Goal: Information Seeking & Learning: Learn about a topic

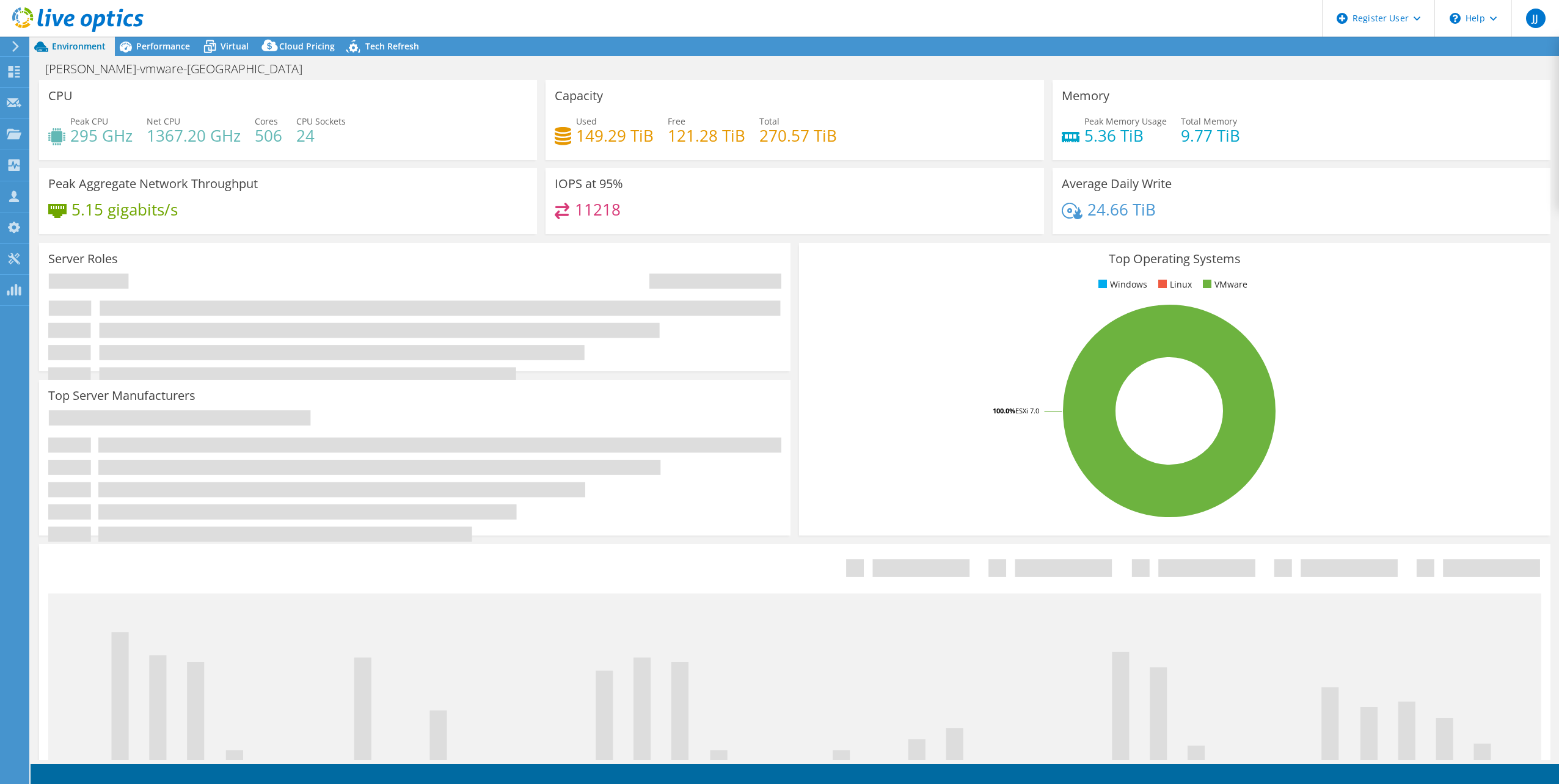
select select "USD"
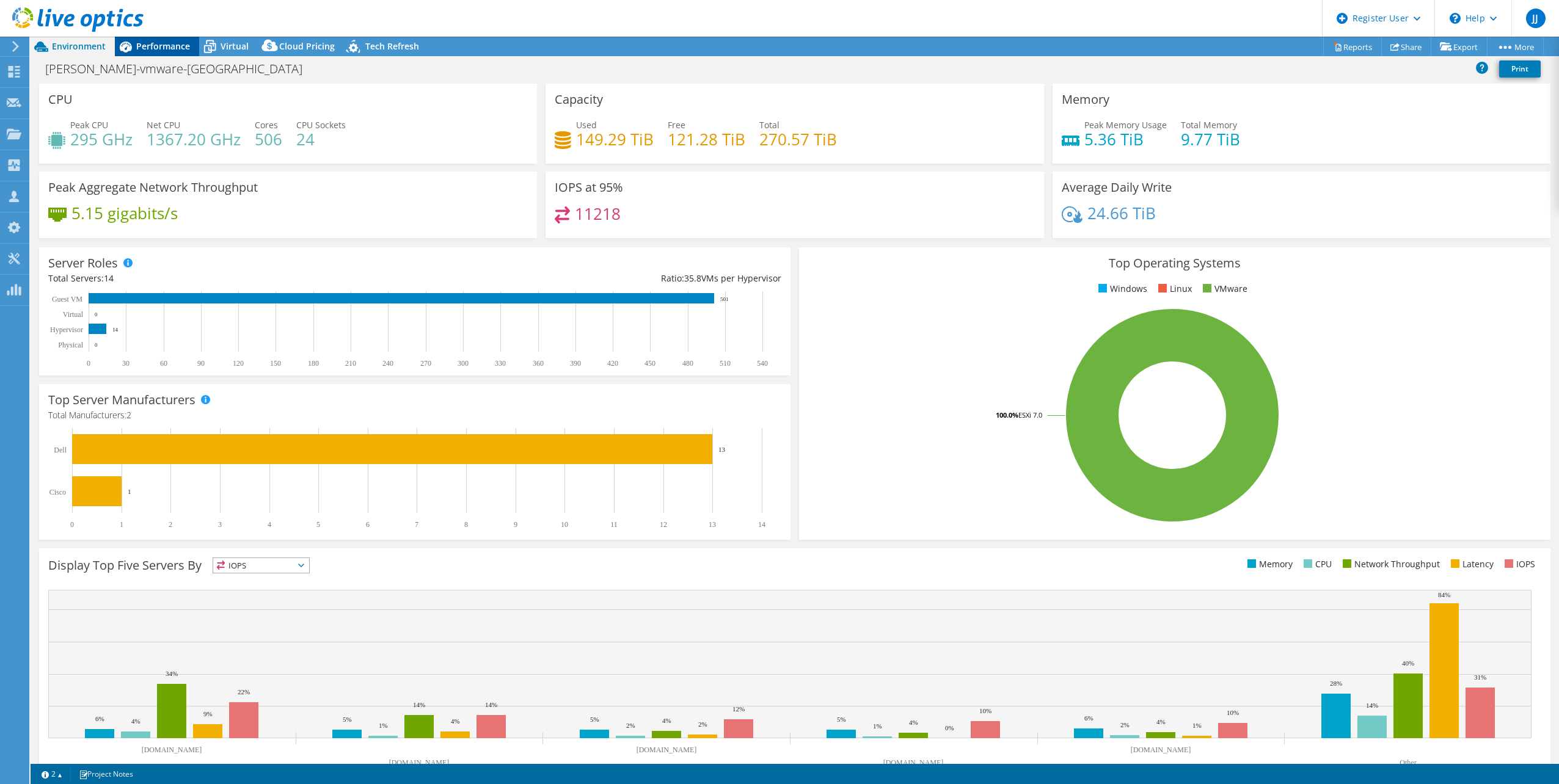
click at [177, 45] on span "Performance" at bounding box center [163, 46] width 54 height 11
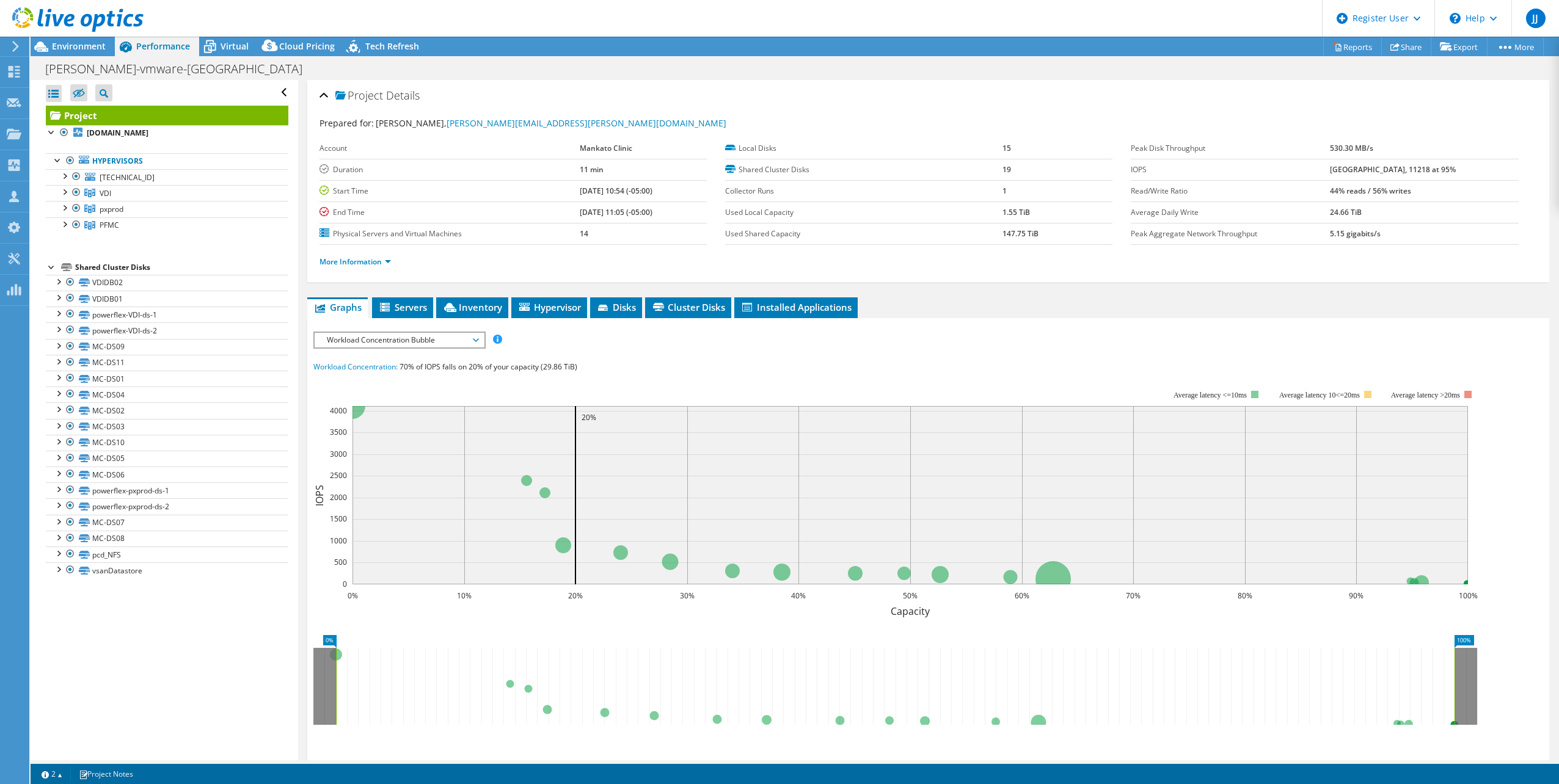
click at [410, 333] on span "Workload Concentration Bubble" at bounding box center [399, 340] width 157 height 14
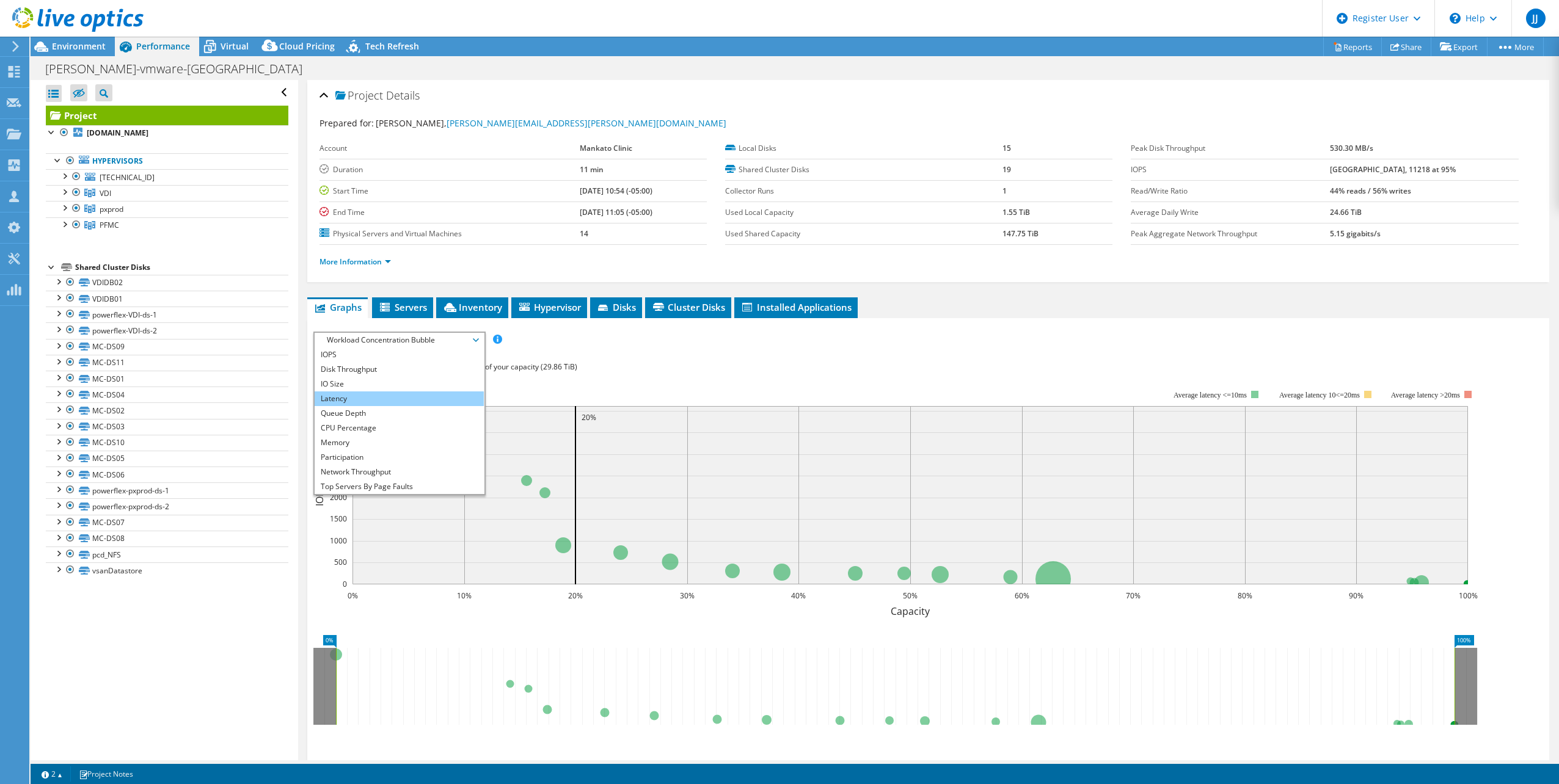
click at [415, 403] on li "Latency" at bounding box center [399, 398] width 169 height 14
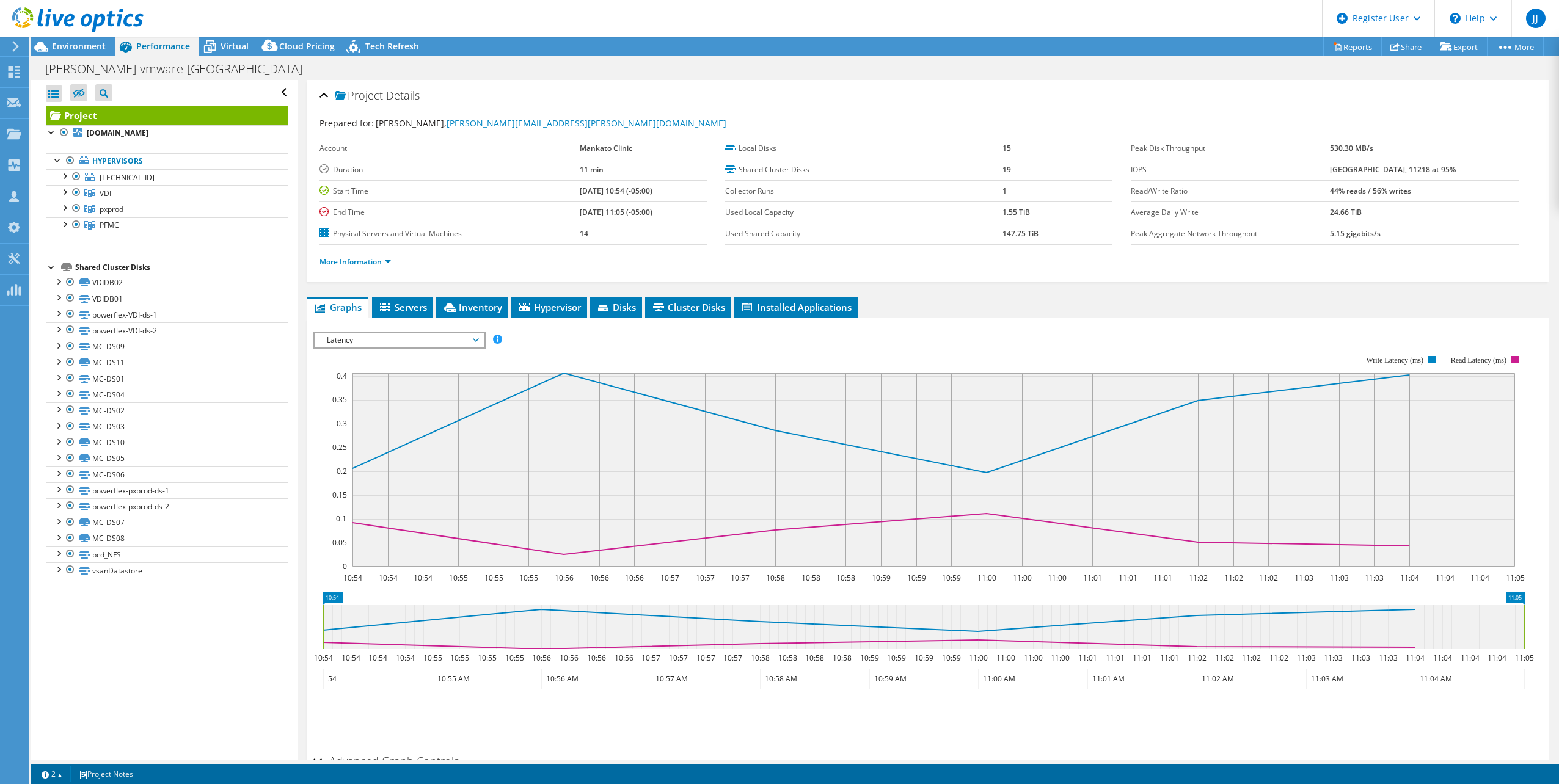
click at [1228, 291] on div "Project Details Prepared for: [PERSON_NAME], [PERSON_NAME][EMAIL_ADDRESS][PERSO…" at bounding box center [928, 456] width 1260 height 753
click at [740, 349] on rect at bounding box center [919, 461] width 1211 height 244
click at [690, 406] on icon at bounding box center [881, 423] width 1057 height 100
click at [423, 312] on span "Servers" at bounding box center [402, 307] width 49 height 12
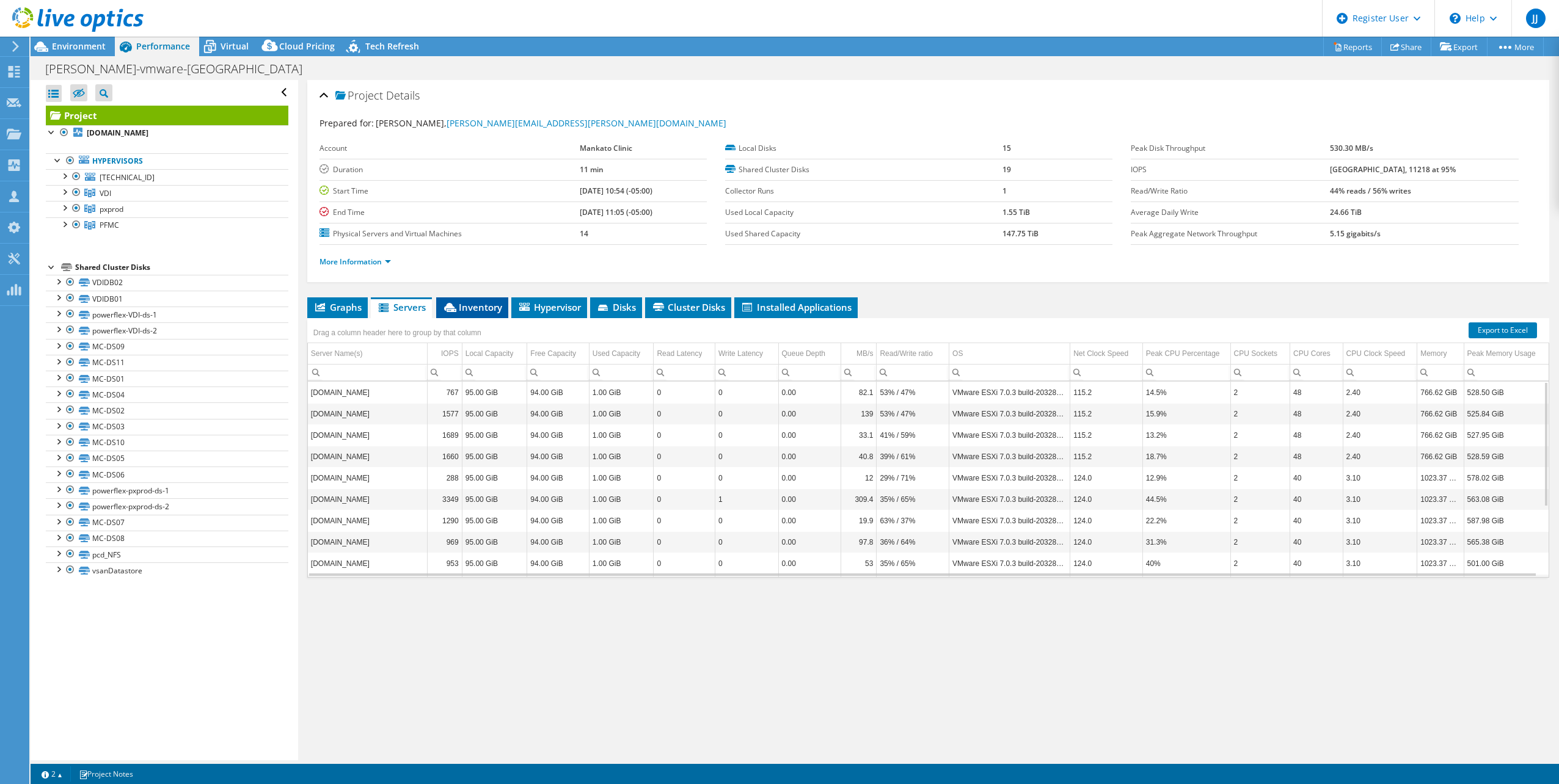
click at [484, 309] on span "Inventory" at bounding box center [472, 307] width 60 height 12
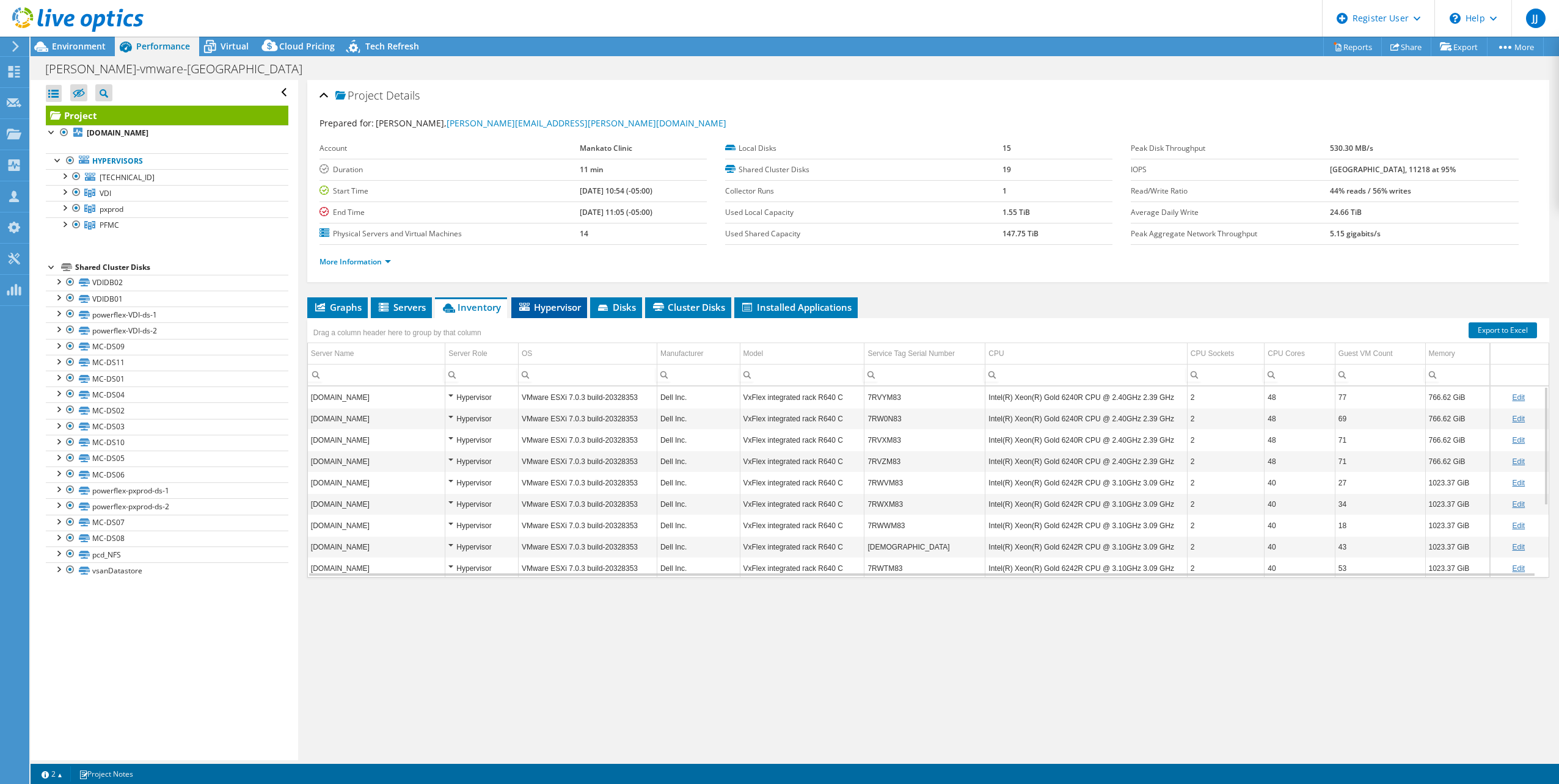
click at [530, 307] on span "Hypervisor" at bounding box center [549, 307] width 64 height 12
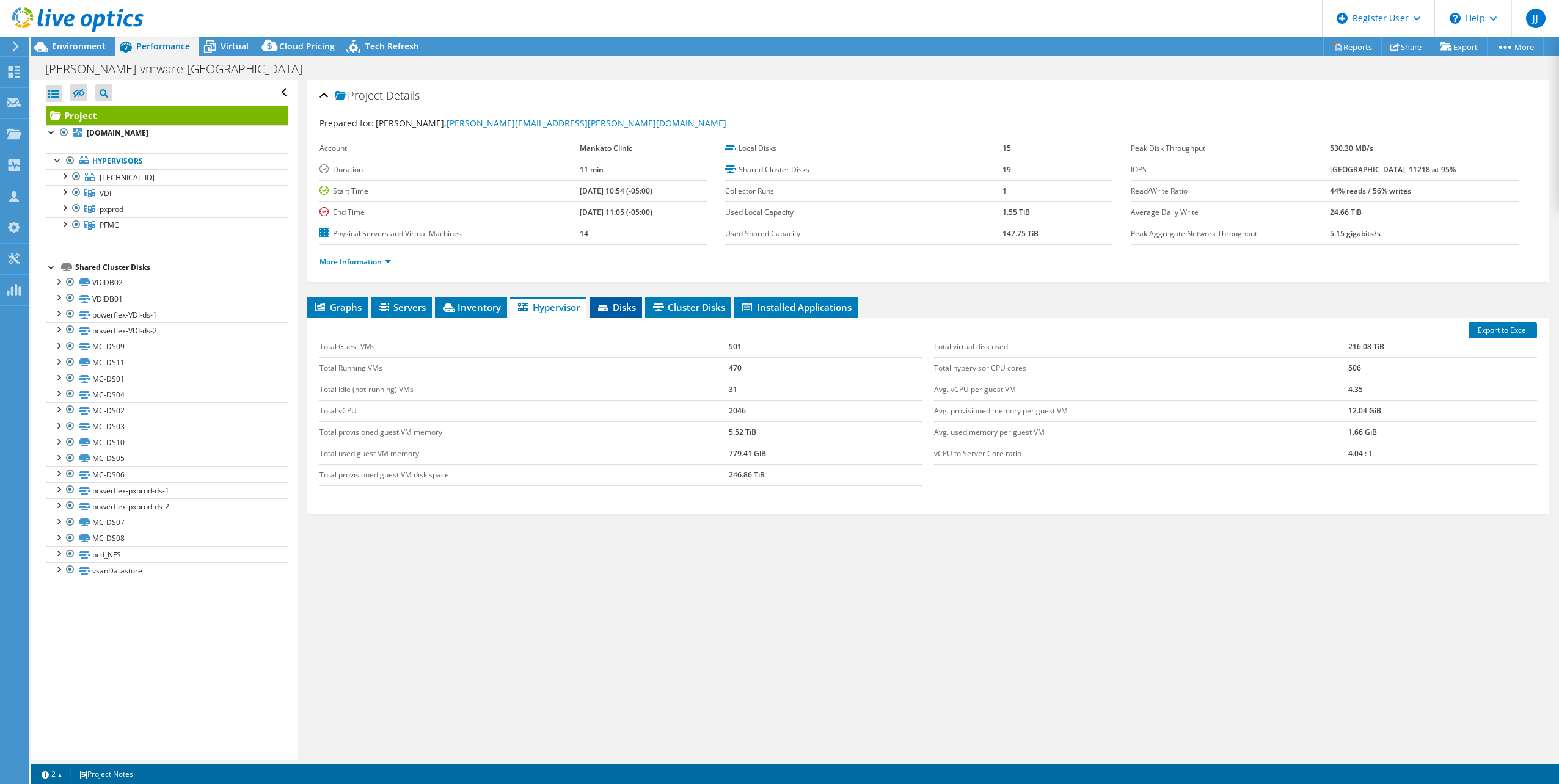
click at [610, 305] on icon at bounding box center [604, 308] width 12 height 8
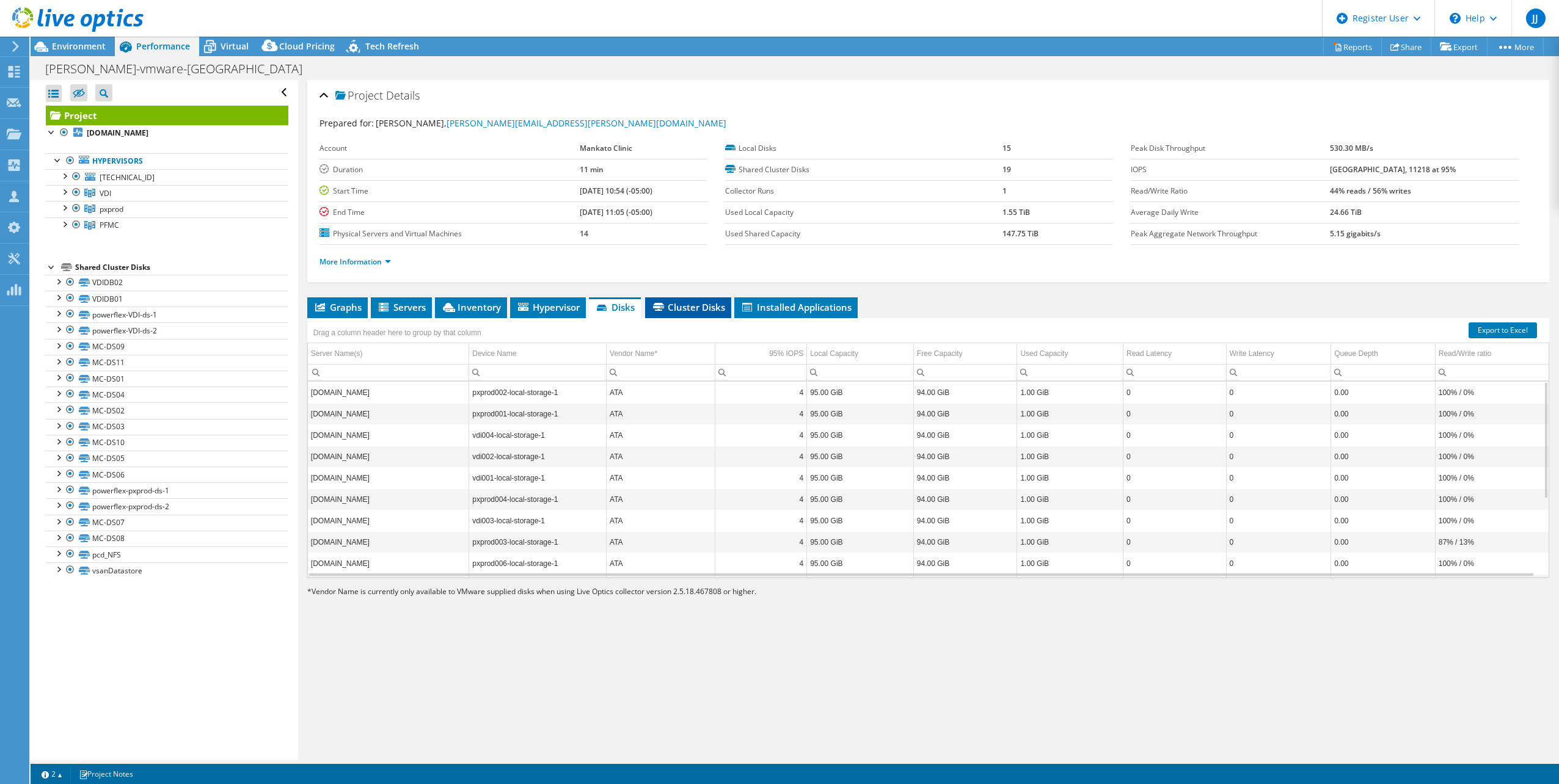
click at [691, 305] on span "Cluster Disks" at bounding box center [687, 307] width 74 height 12
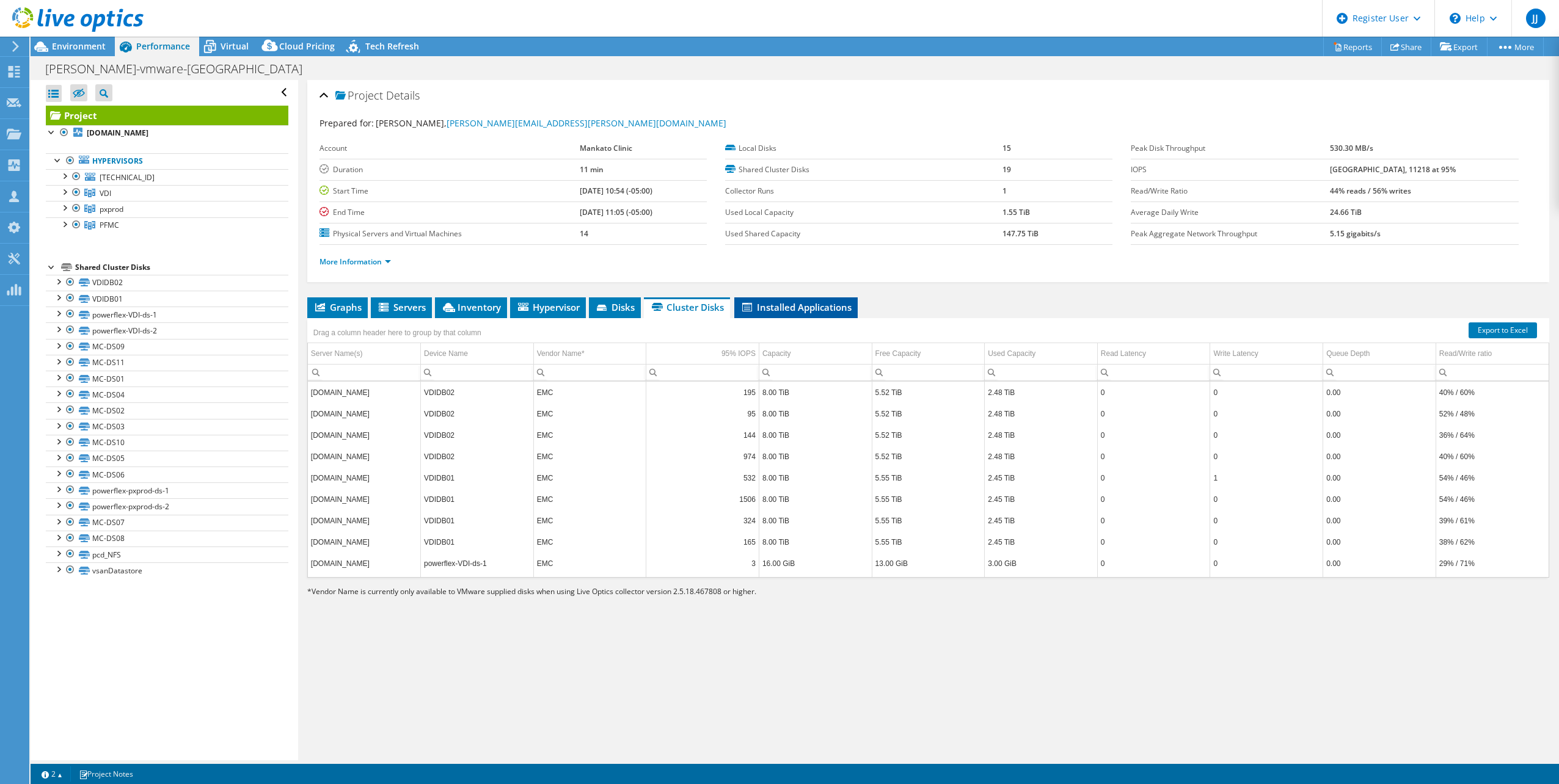
click at [833, 314] on li "Installed Applications" at bounding box center [796, 307] width 123 height 21
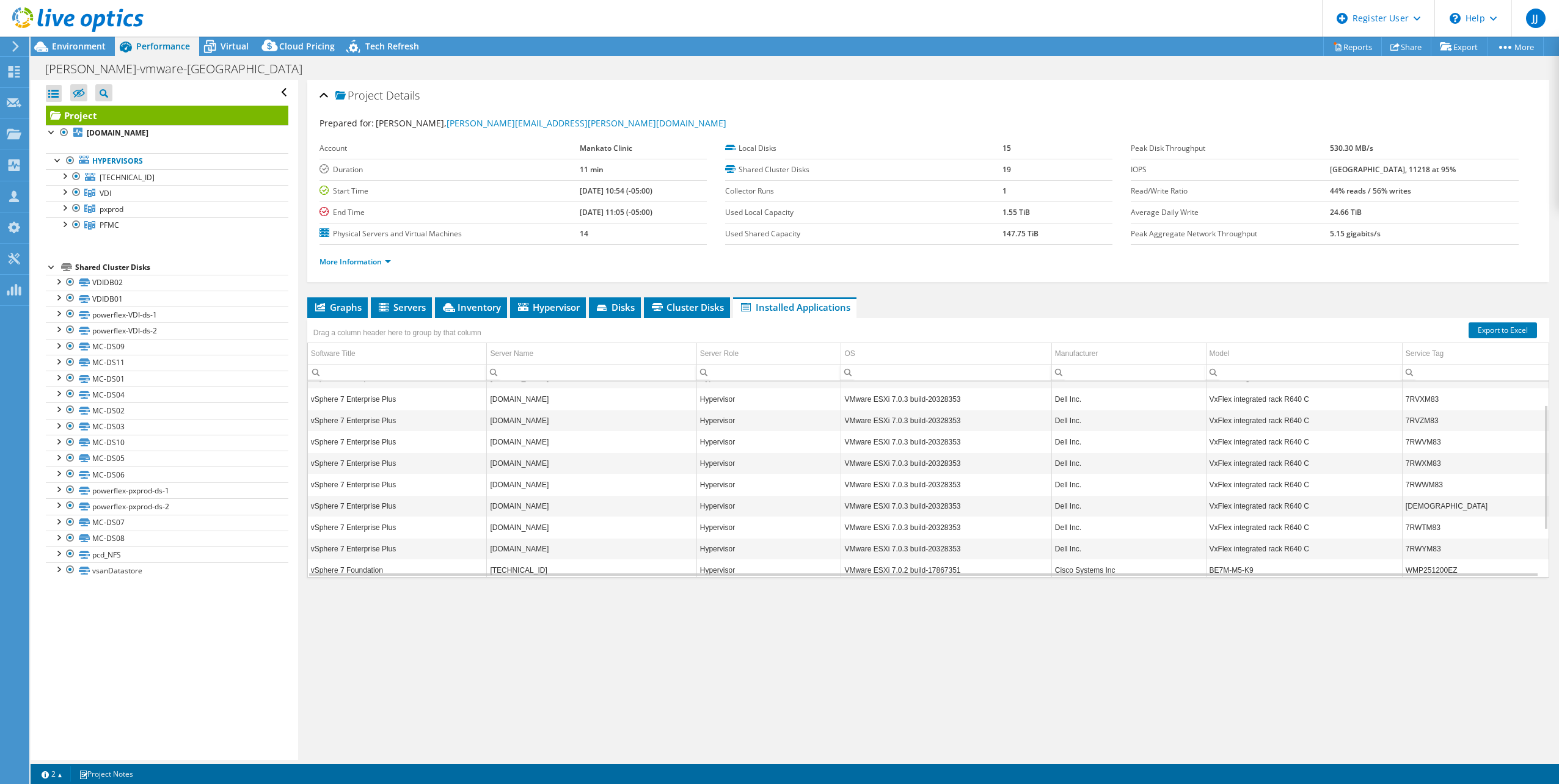
scroll to position [110, 0]
click at [903, 642] on div "Project Details Prepared for: [PERSON_NAME], [PERSON_NAME][EMAIL_ADDRESS][PERSO…" at bounding box center [928, 420] width 1260 height 680
click at [343, 305] on span "Graphs" at bounding box center [337, 307] width 48 height 12
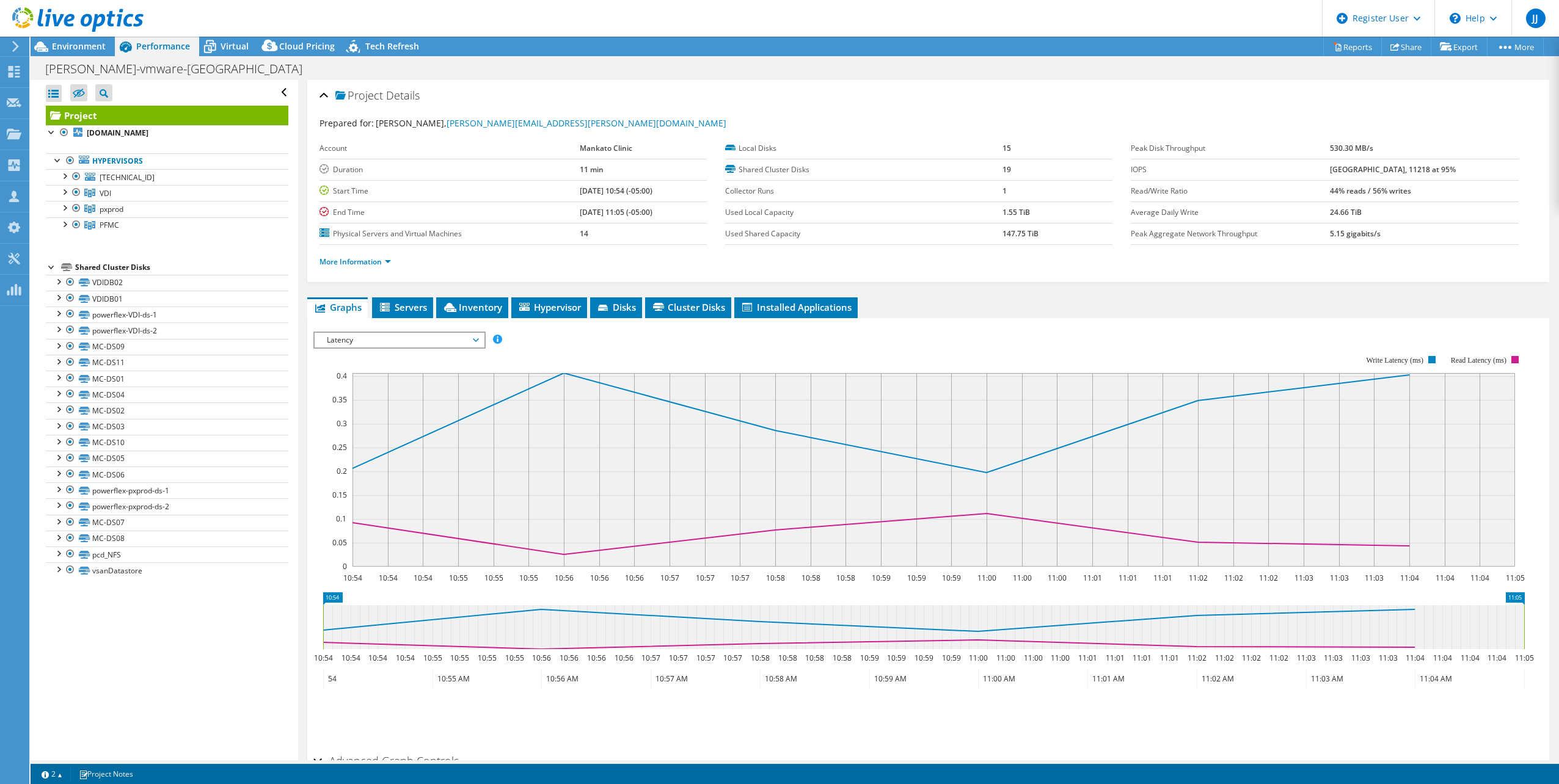
click at [589, 445] on rect at bounding box center [934, 470] width 1163 height 193
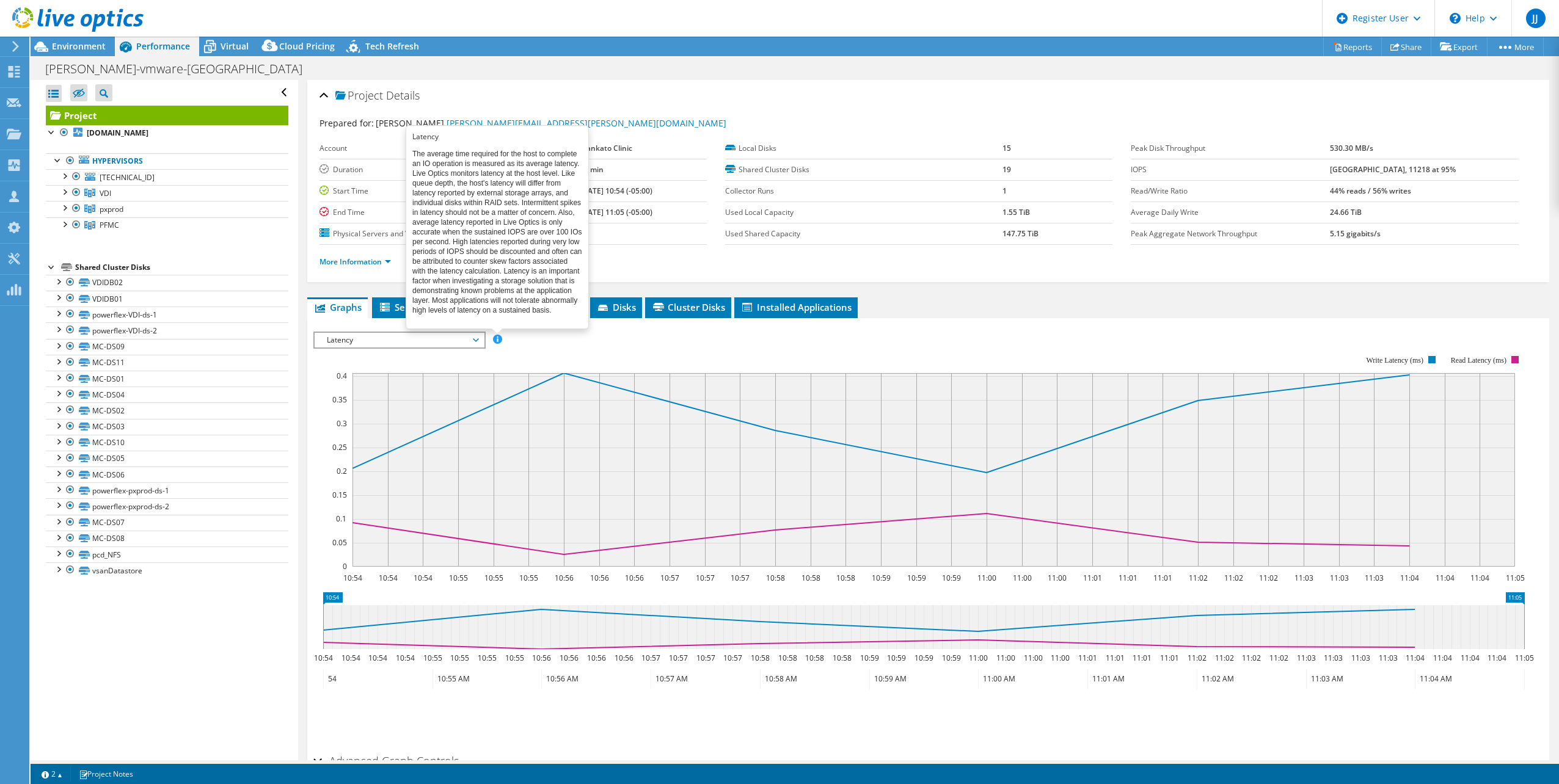
click at [500, 340] on span at bounding box center [497, 339] width 9 height 9
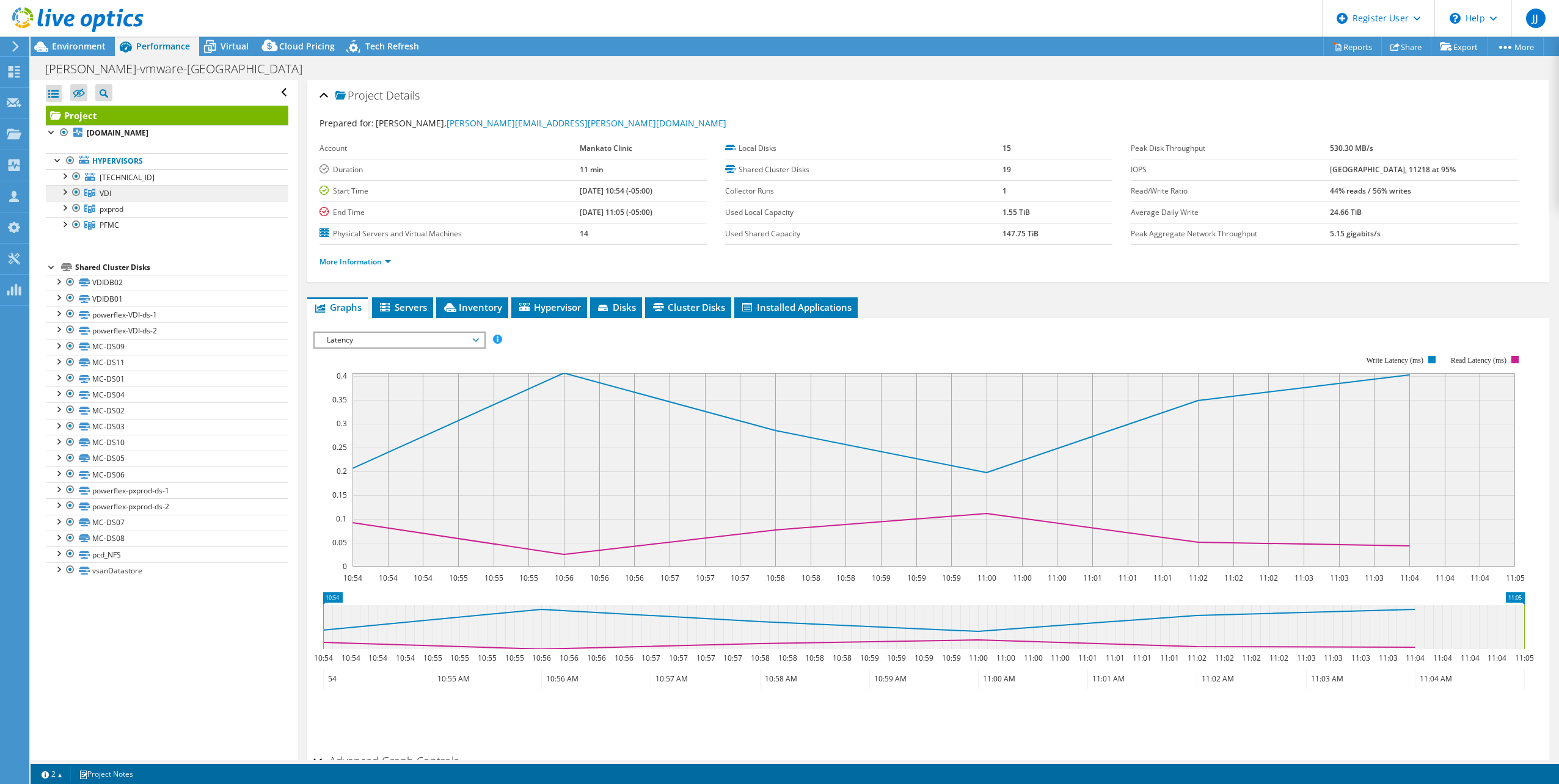
click at [118, 192] on link "VDI" at bounding box center [167, 193] width 242 height 16
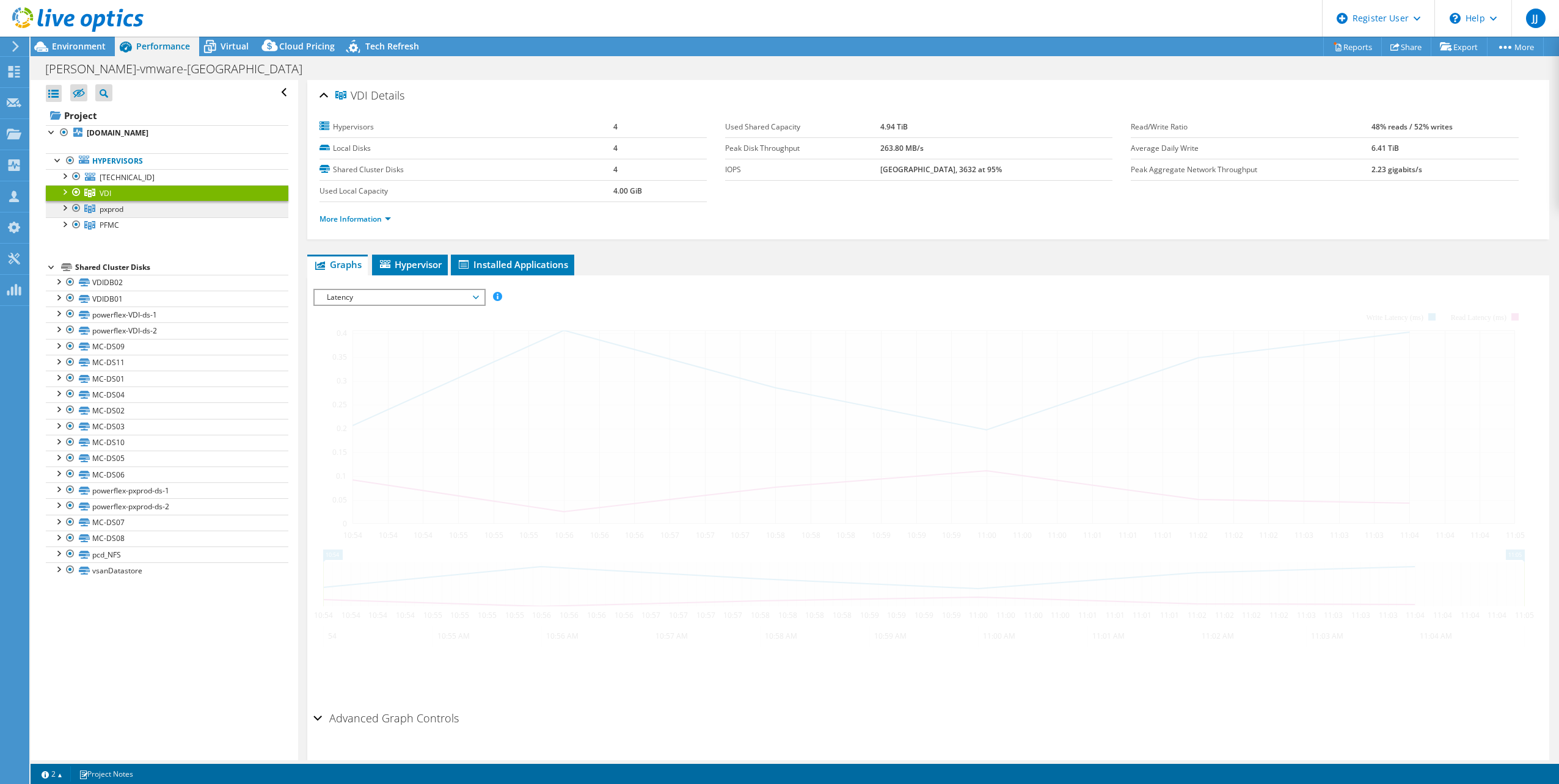
click at [123, 214] on span "pxprod" at bounding box center [111, 209] width 24 height 10
click at [125, 232] on link "PFMC" at bounding box center [167, 225] width 242 height 16
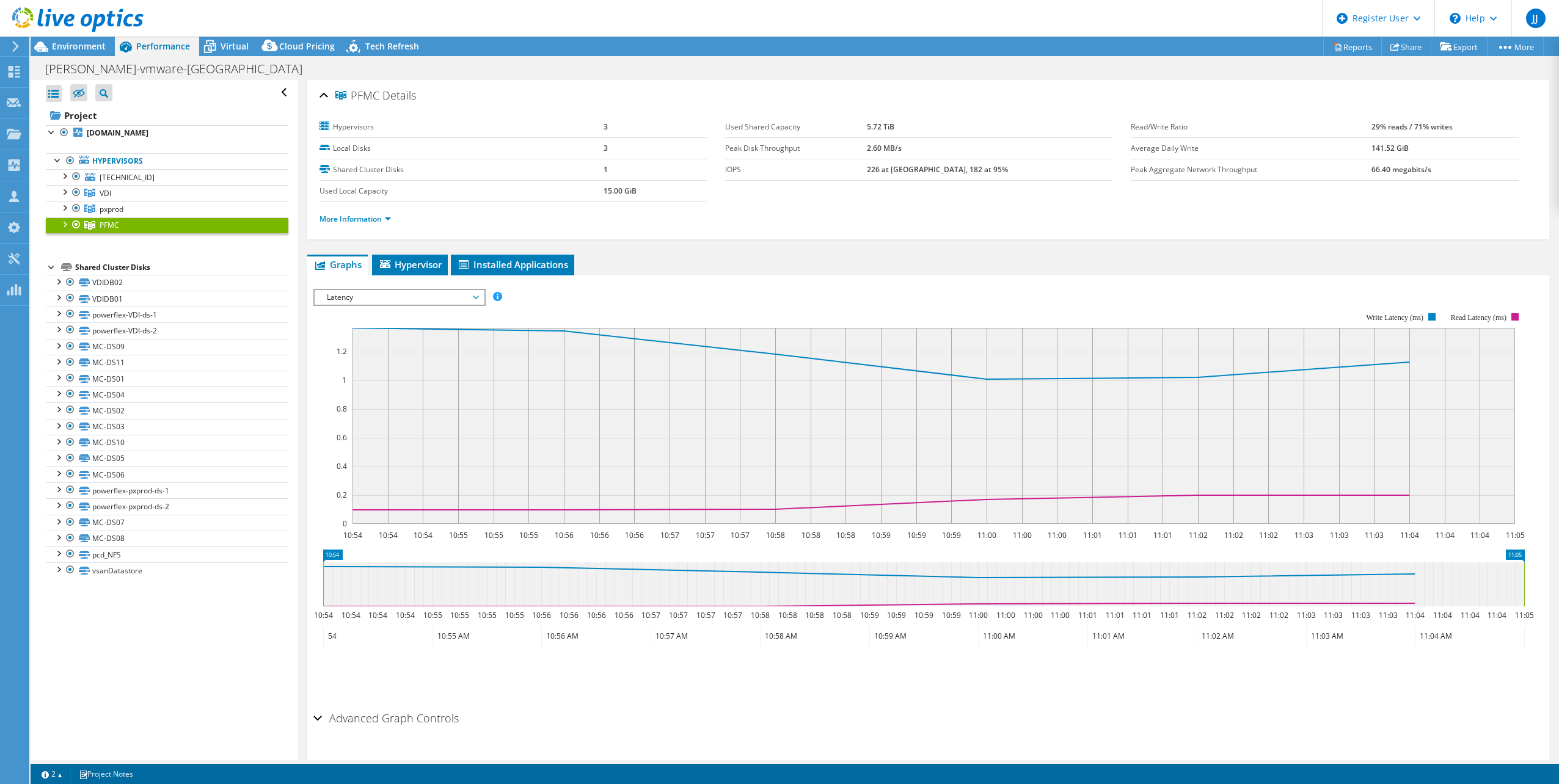
click at [632, 413] on rect at bounding box center [934, 426] width 1163 height 196
click at [155, 213] on link "pxprod" at bounding box center [167, 209] width 242 height 16
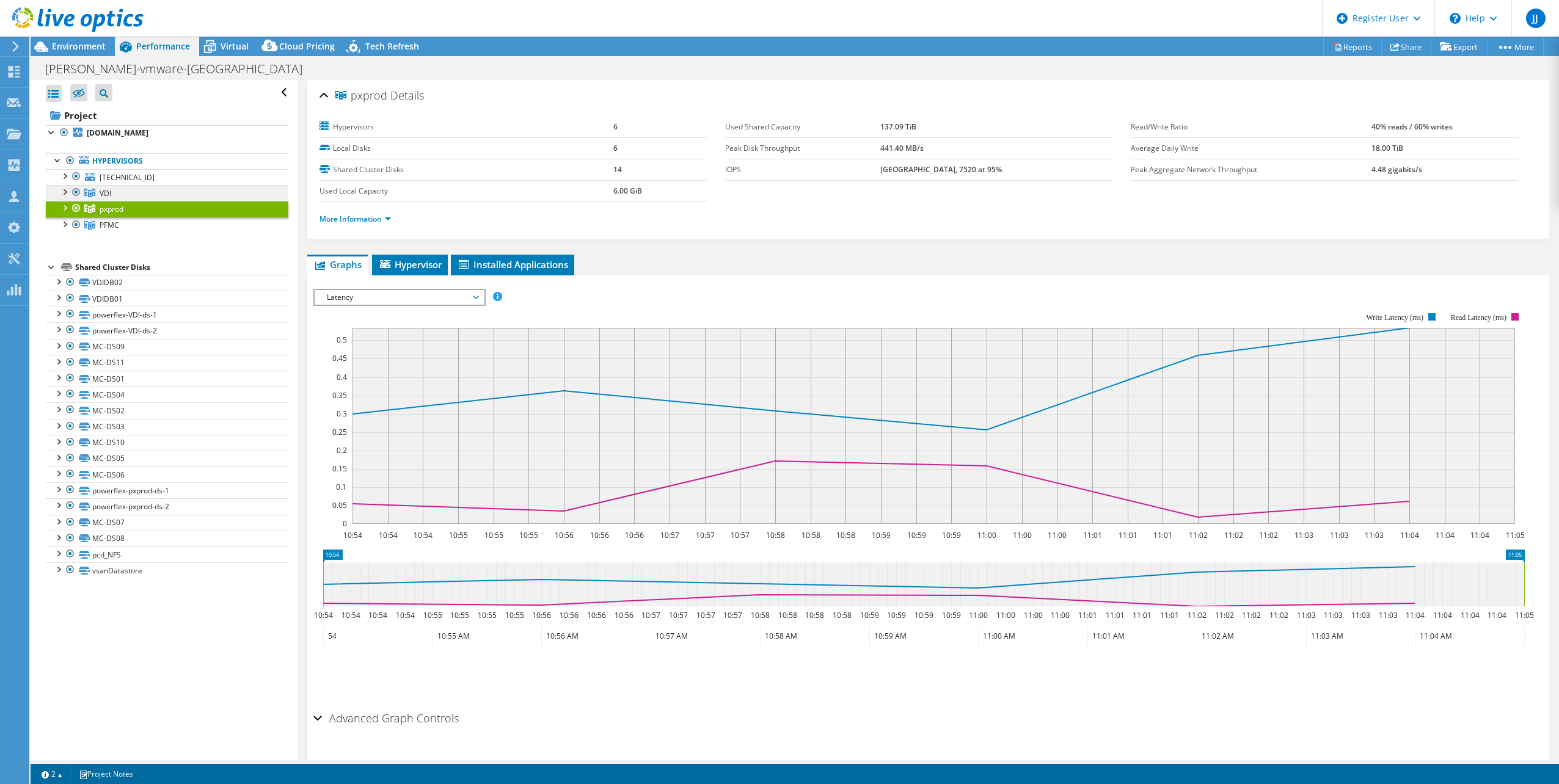
click at [154, 196] on link "VDI" at bounding box center [167, 193] width 242 height 16
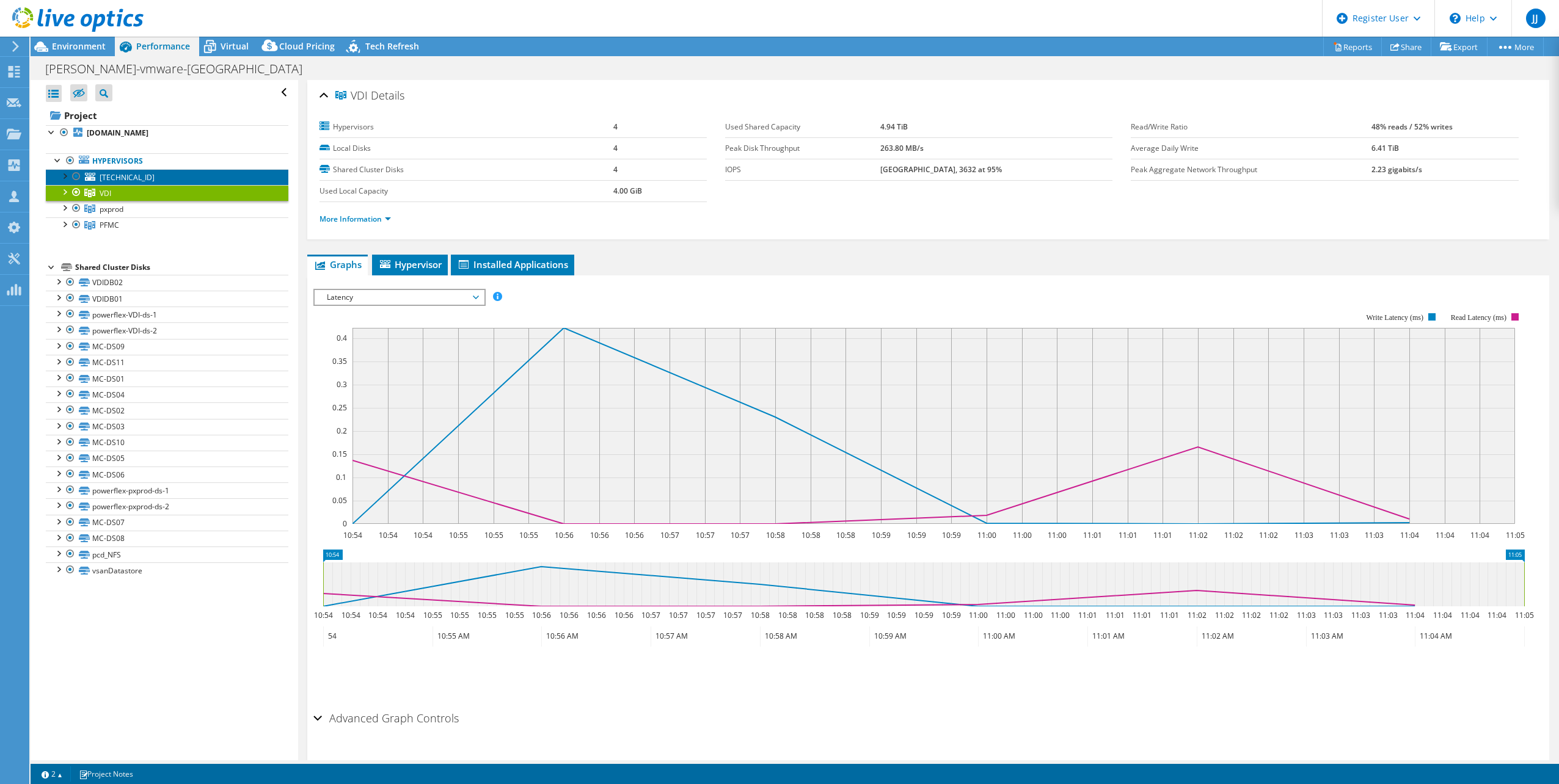
click at [140, 176] on span "[TECHNICAL_ID]" at bounding box center [127, 177] width 55 height 10
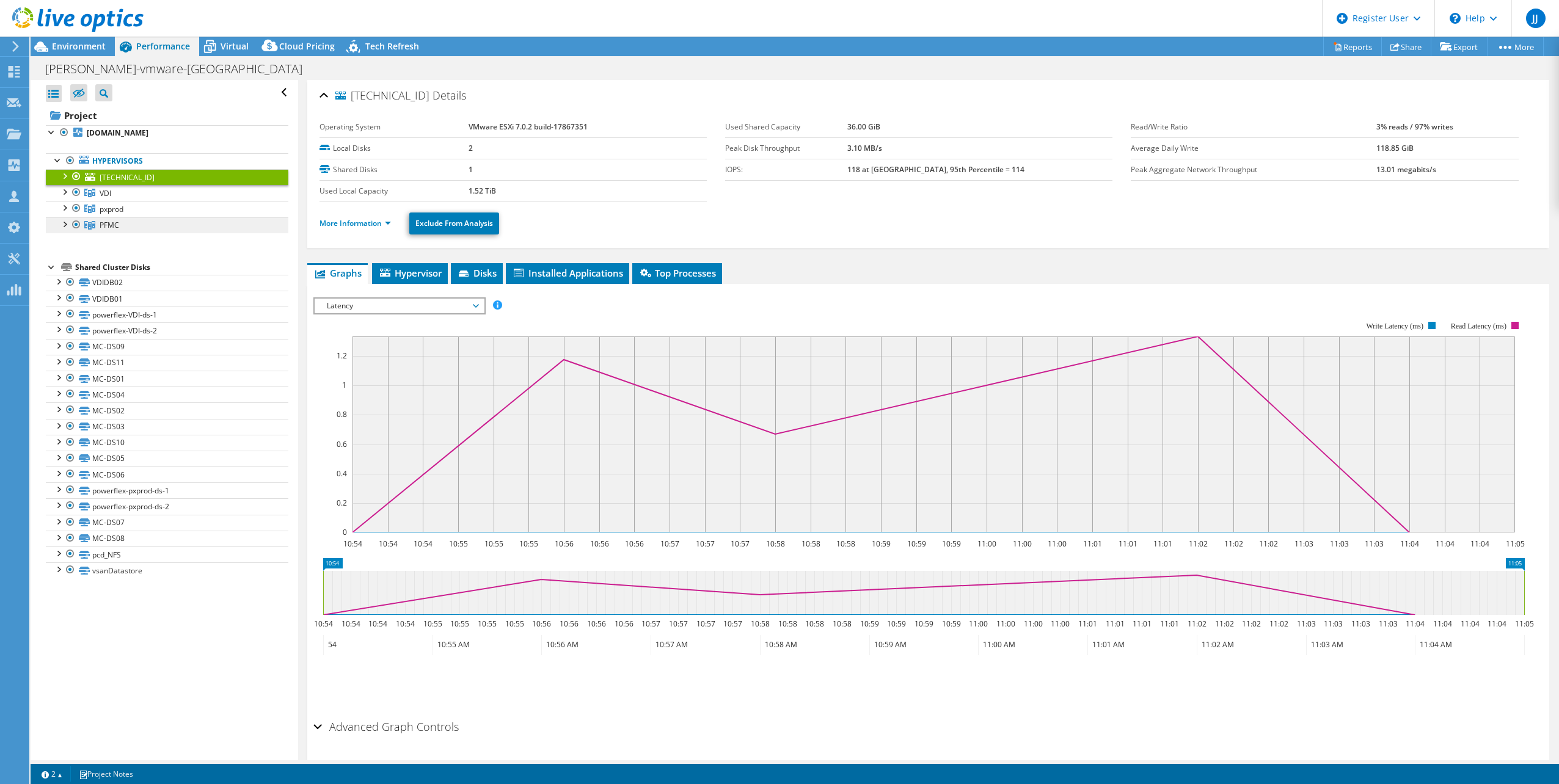
click at [205, 229] on link "PFMC" at bounding box center [167, 225] width 242 height 16
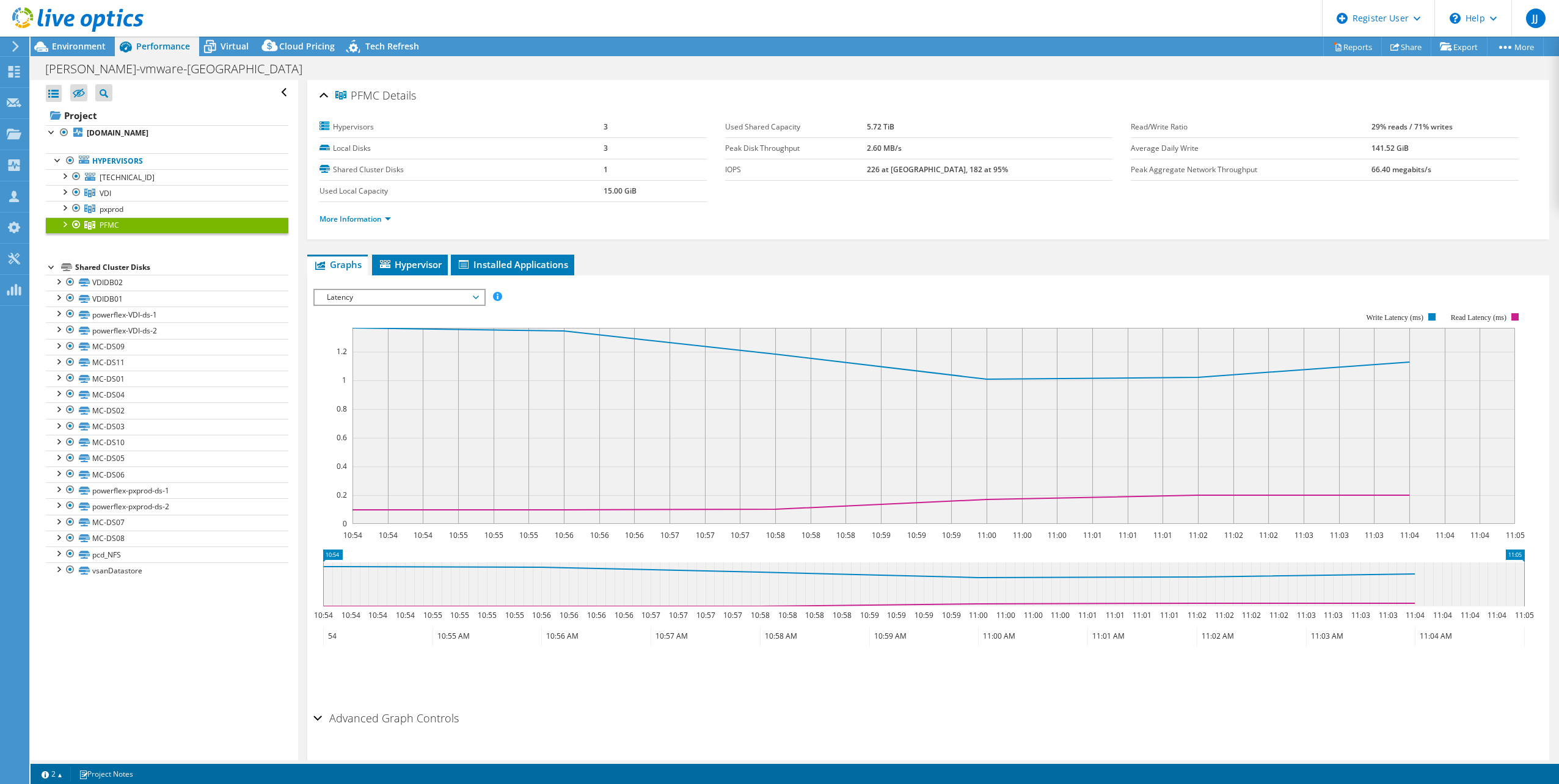
click at [156, 267] on div "Shared Cluster Disks" at bounding box center [181, 267] width 213 height 14
click at [154, 274] on link "VDIDB02" at bounding box center [167, 282] width 242 height 16
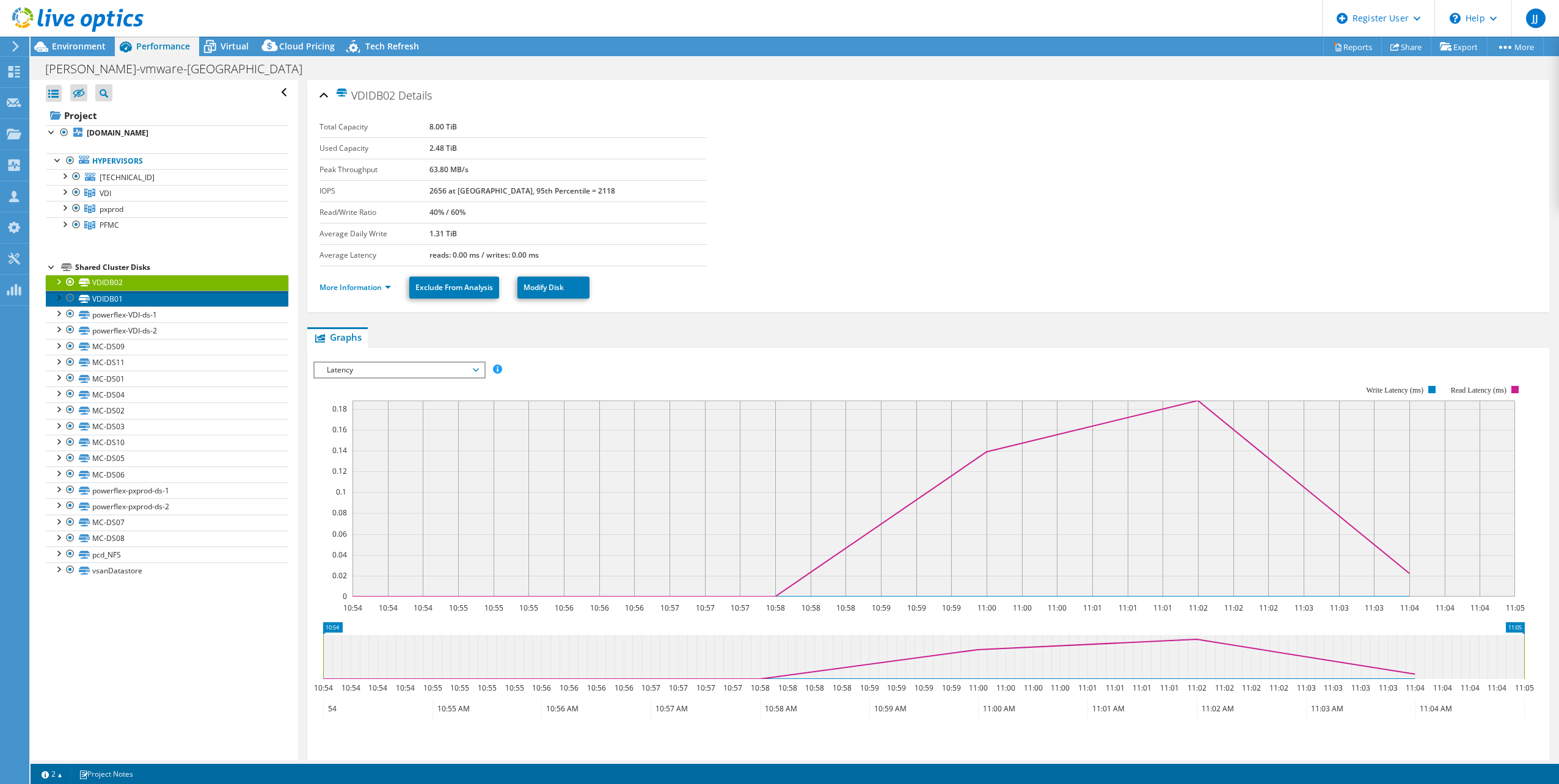
click at [192, 300] on link "VDIDB01" at bounding box center [167, 299] width 242 height 16
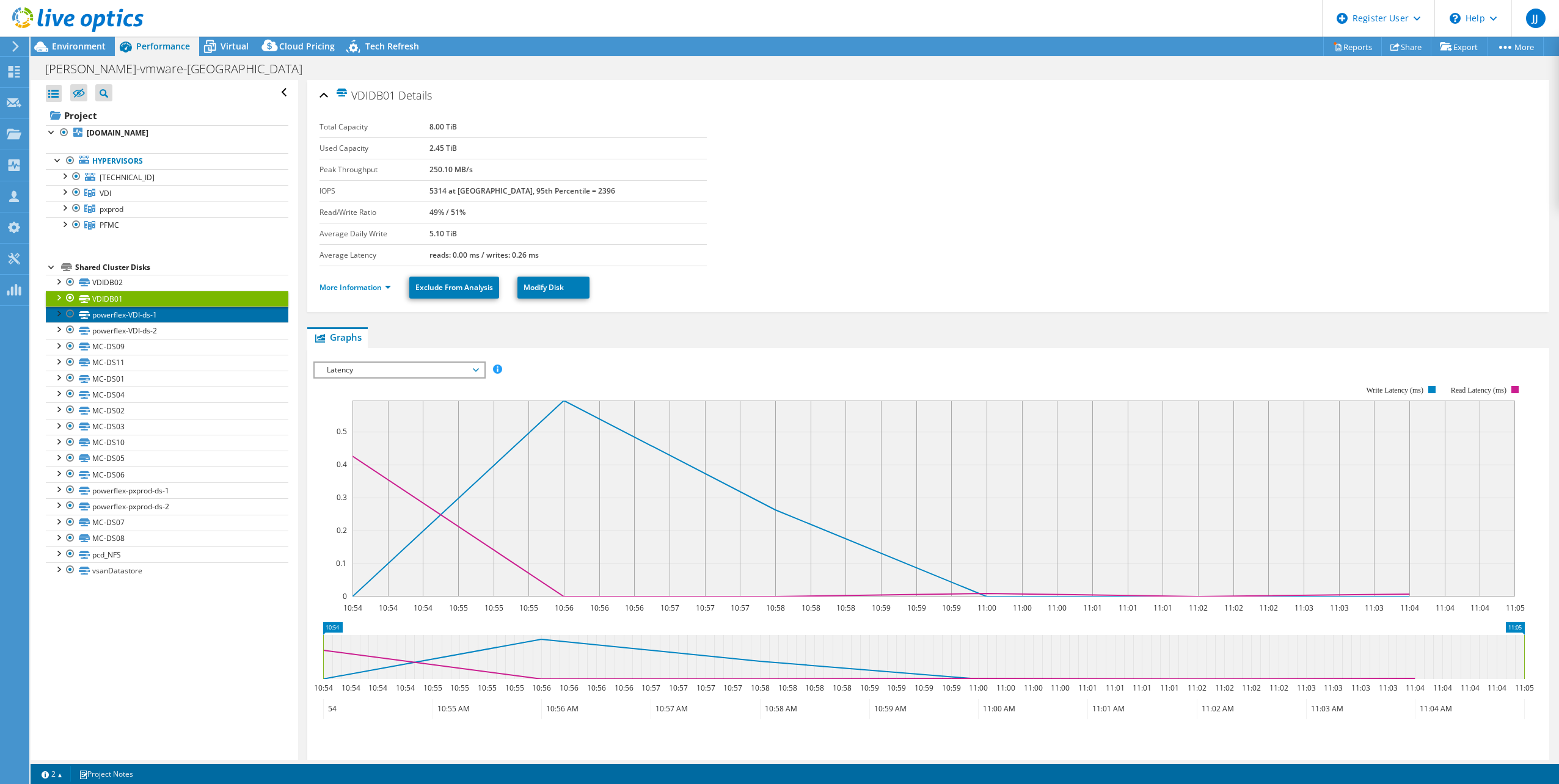
click at [182, 313] on link "powerflex-VDI-ds-1" at bounding box center [167, 315] width 242 height 16
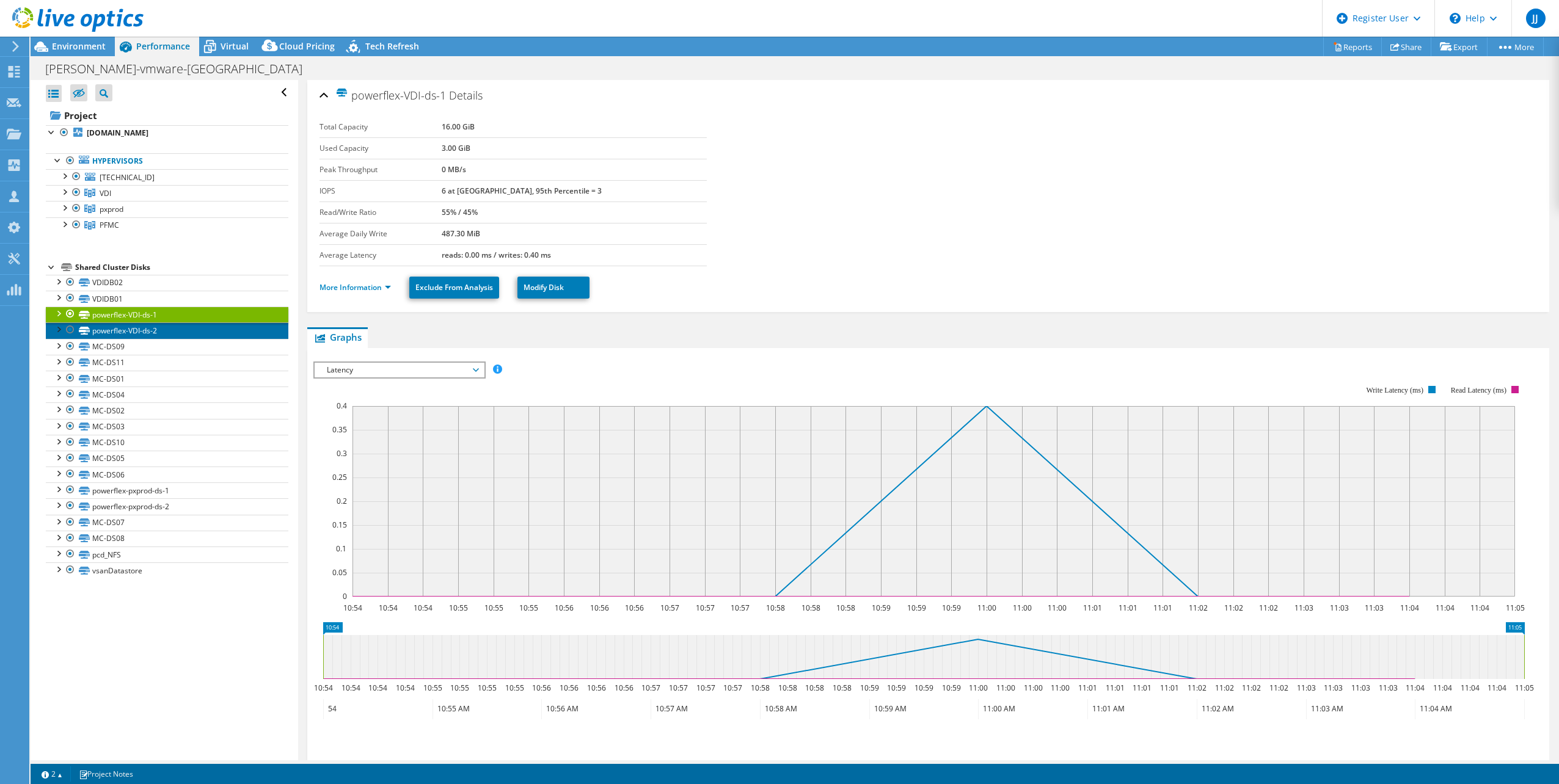
click at [176, 327] on link "powerflex-VDI-ds-2" at bounding box center [167, 330] width 242 height 16
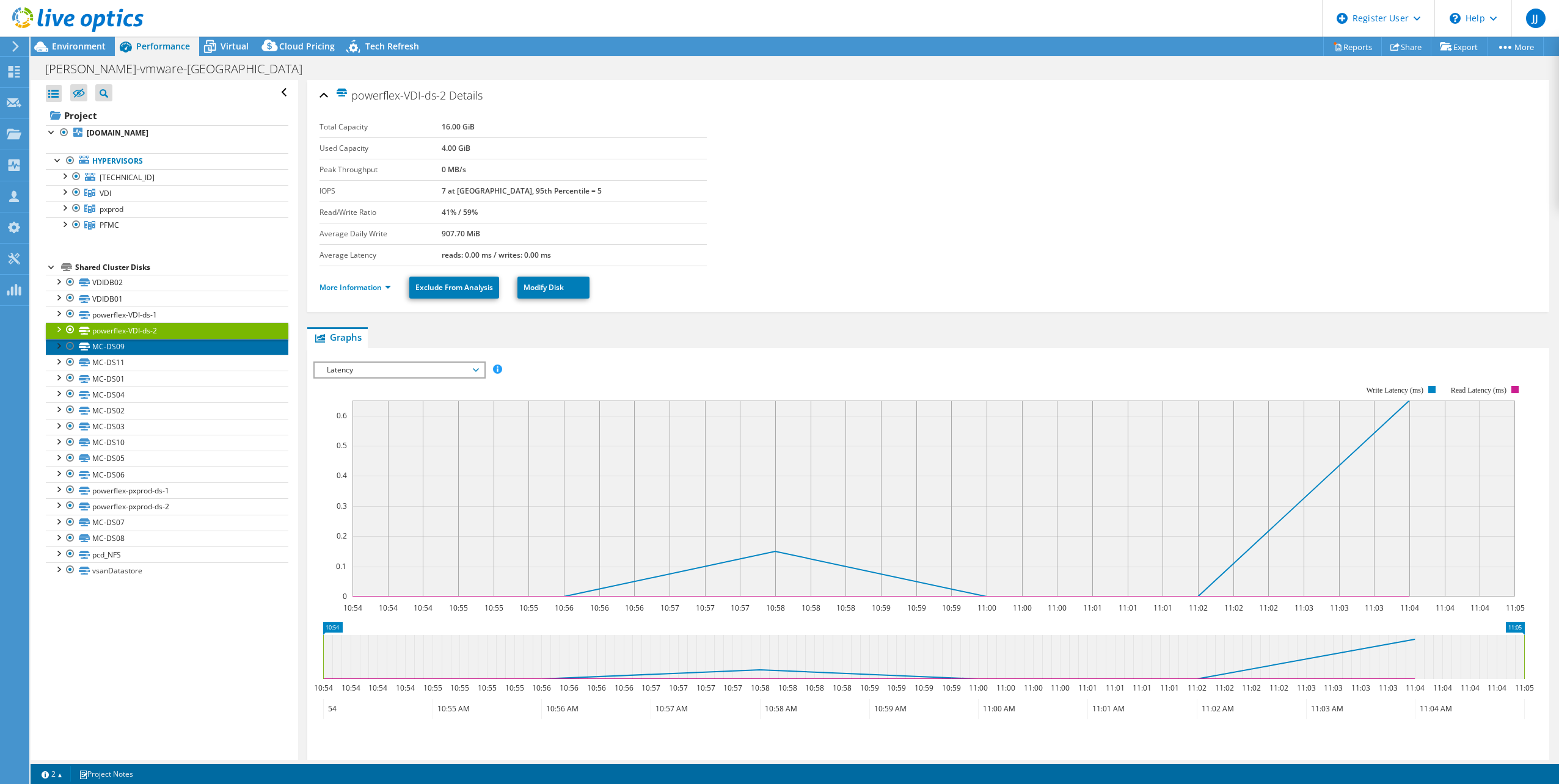
click at [170, 343] on link "MC-DS09" at bounding box center [167, 347] width 242 height 16
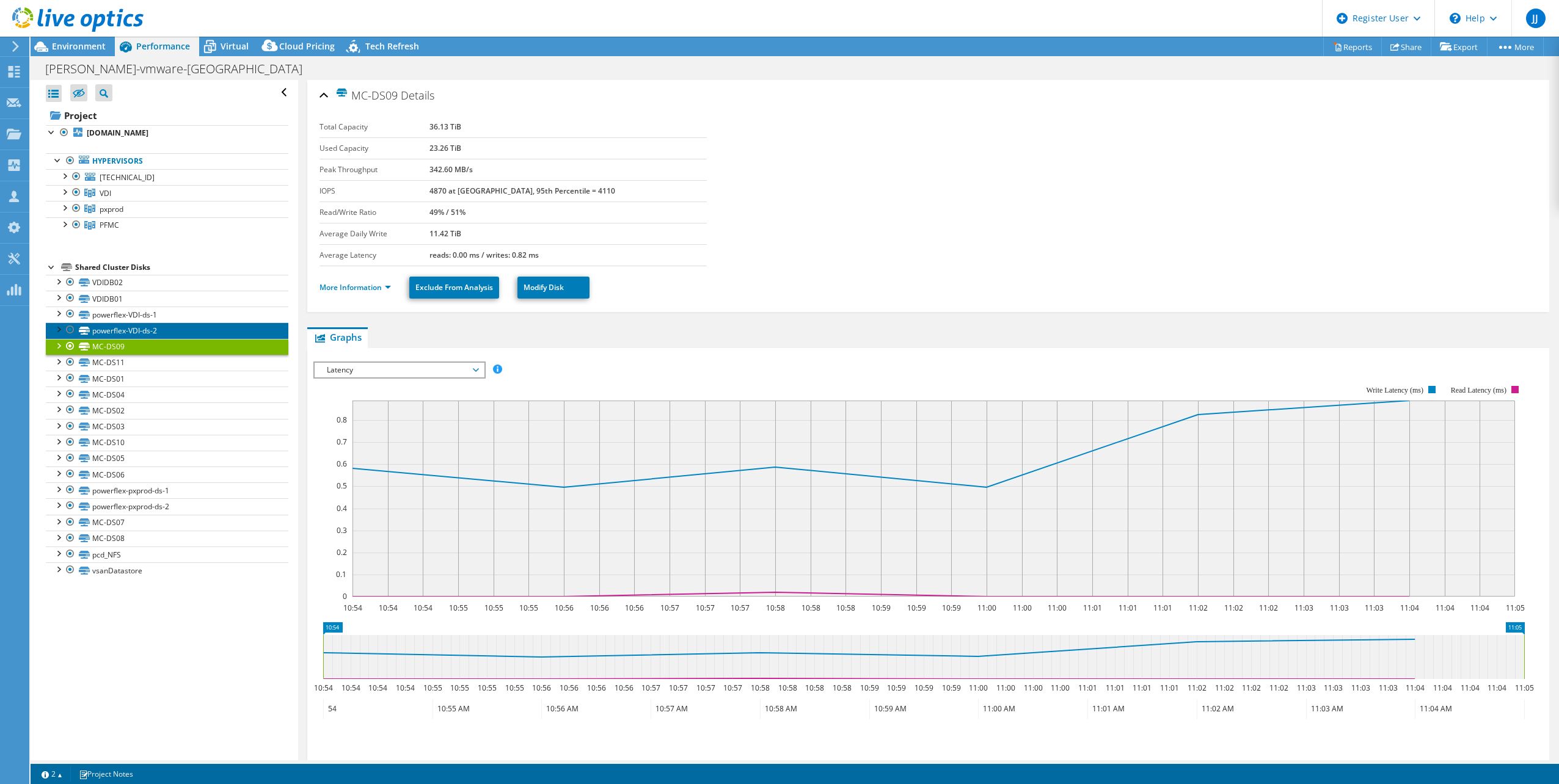
click at [171, 331] on link "powerflex-VDI-ds-2" at bounding box center [167, 330] width 242 height 16
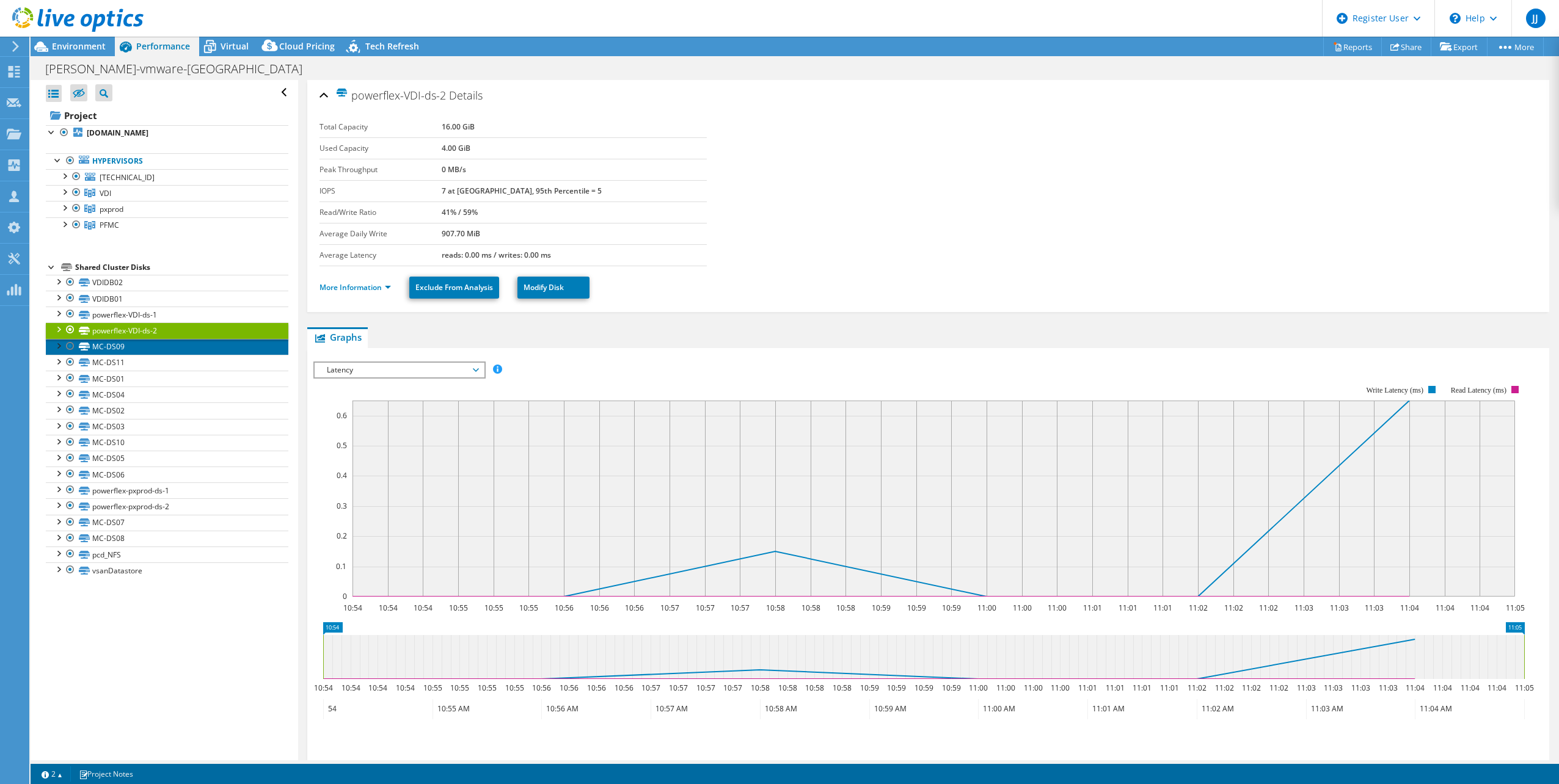
click at [175, 350] on link "MC-DS09" at bounding box center [167, 347] width 242 height 16
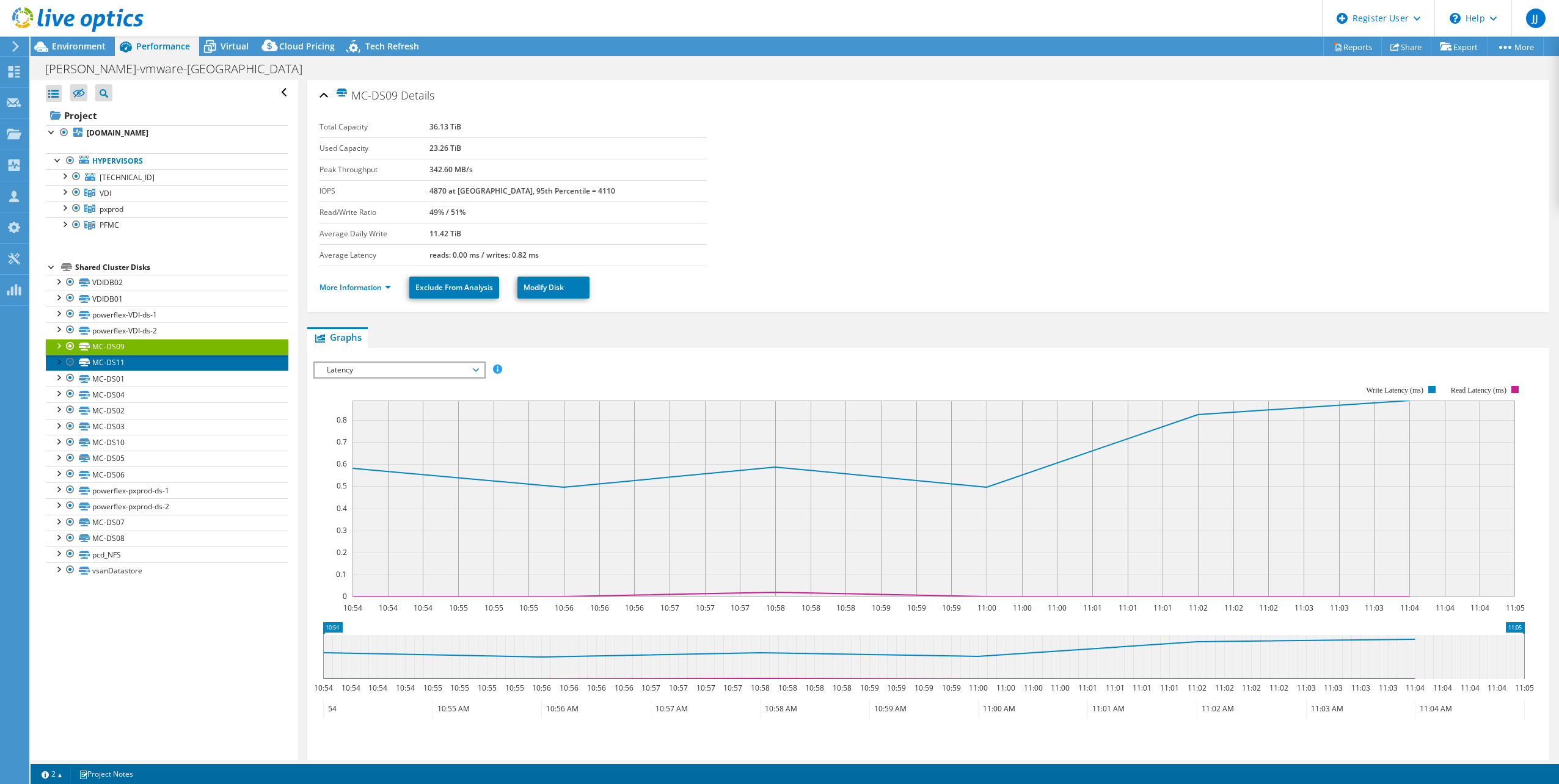
click at [174, 363] on link "MC-DS11" at bounding box center [167, 363] width 242 height 16
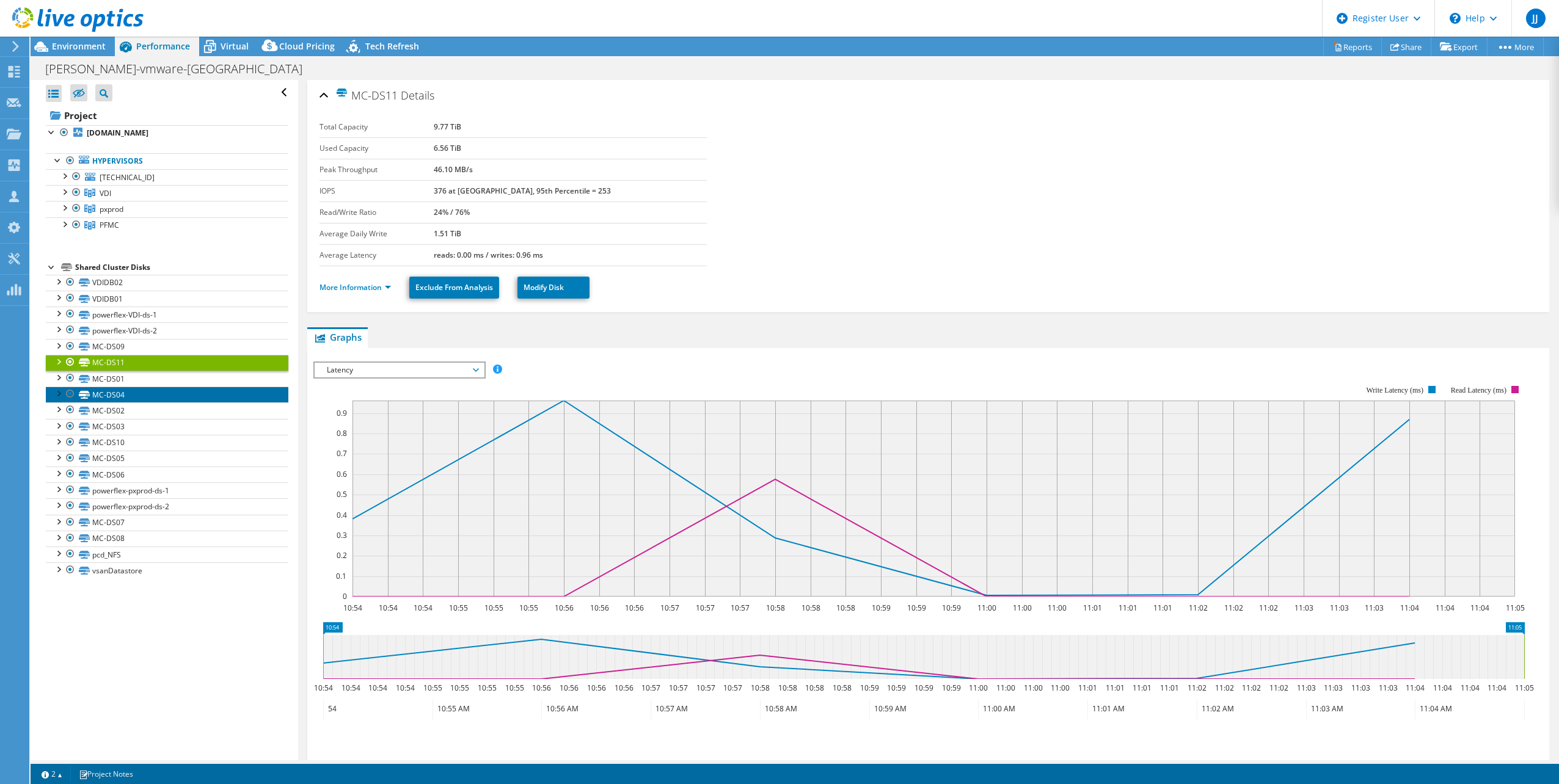
click at [183, 390] on link "MC-DS04" at bounding box center [167, 394] width 242 height 16
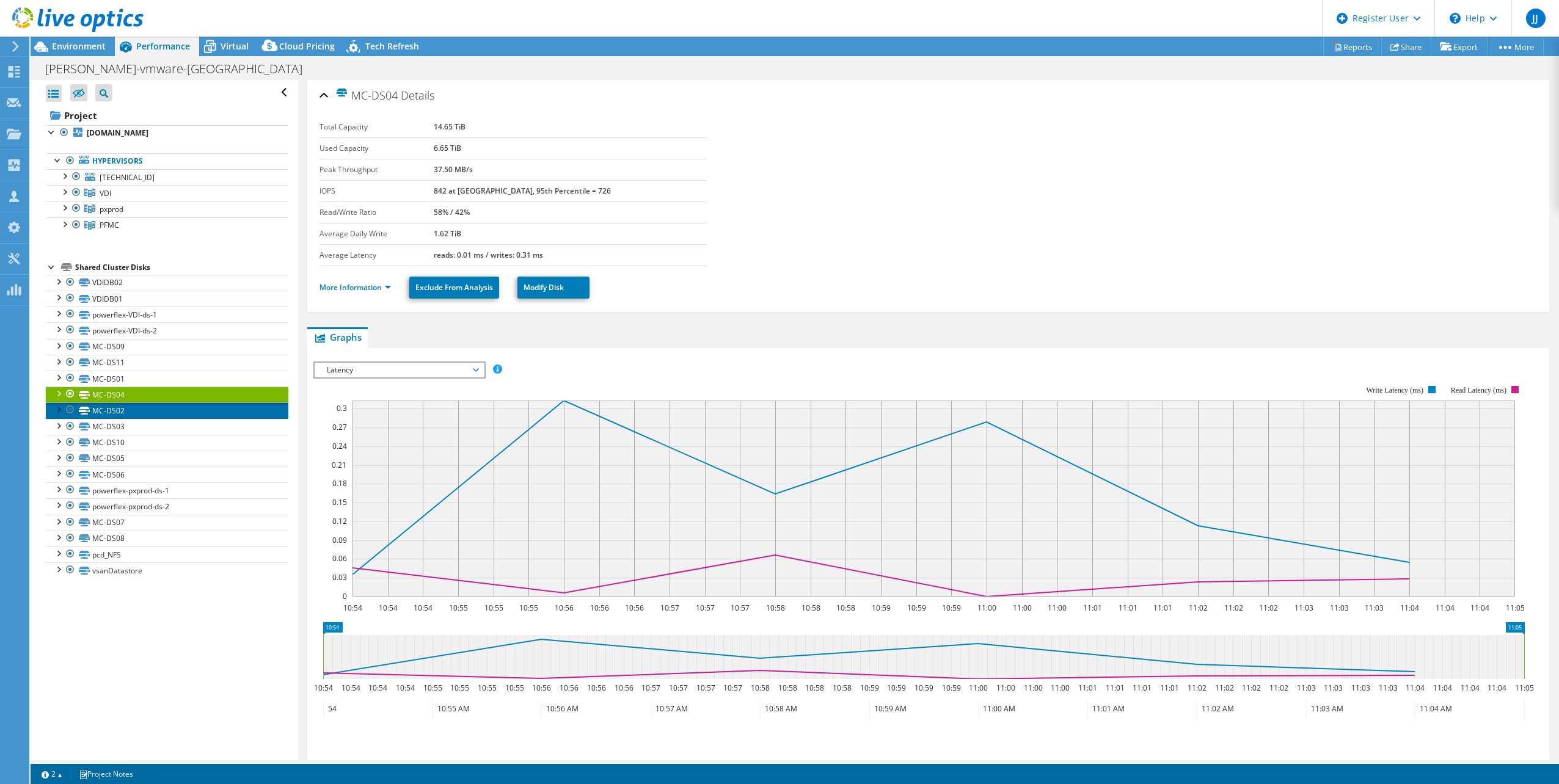
click at [184, 408] on link "MC-DS02" at bounding box center [167, 411] width 242 height 16
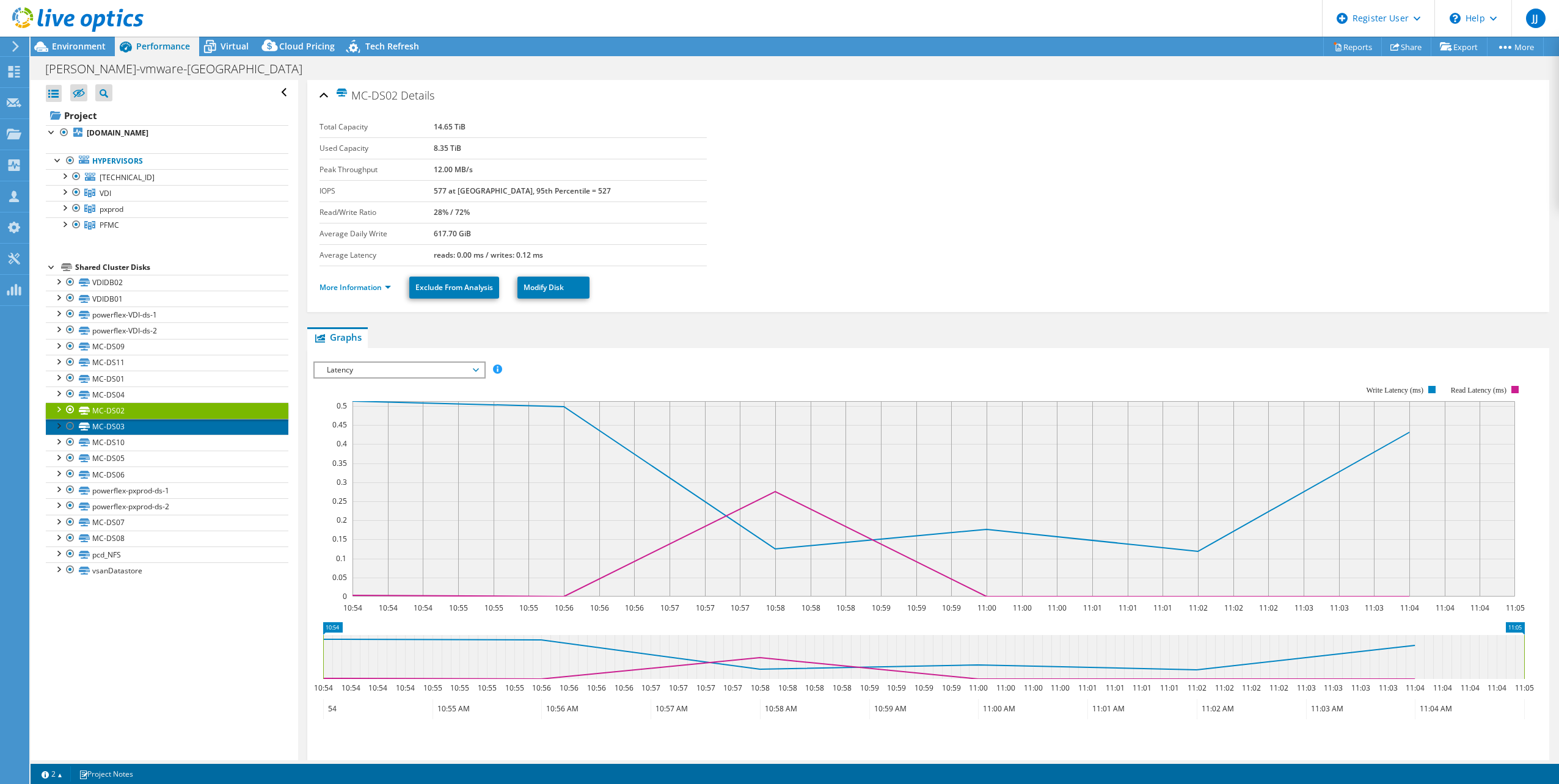
click at [188, 425] on link "MC-DS03" at bounding box center [167, 427] width 242 height 16
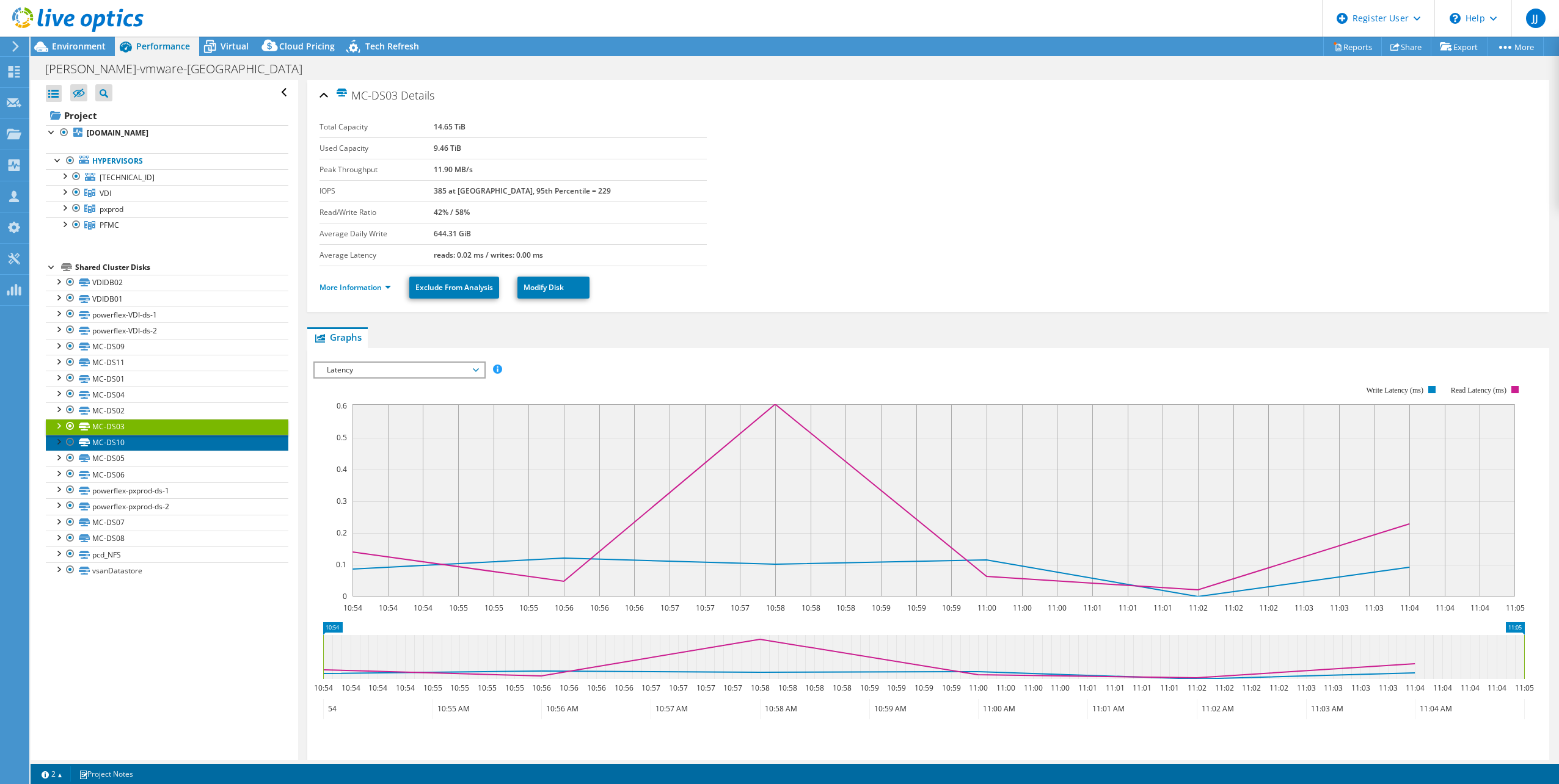
click at [188, 442] on link "MC-DS10" at bounding box center [167, 443] width 242 height 16
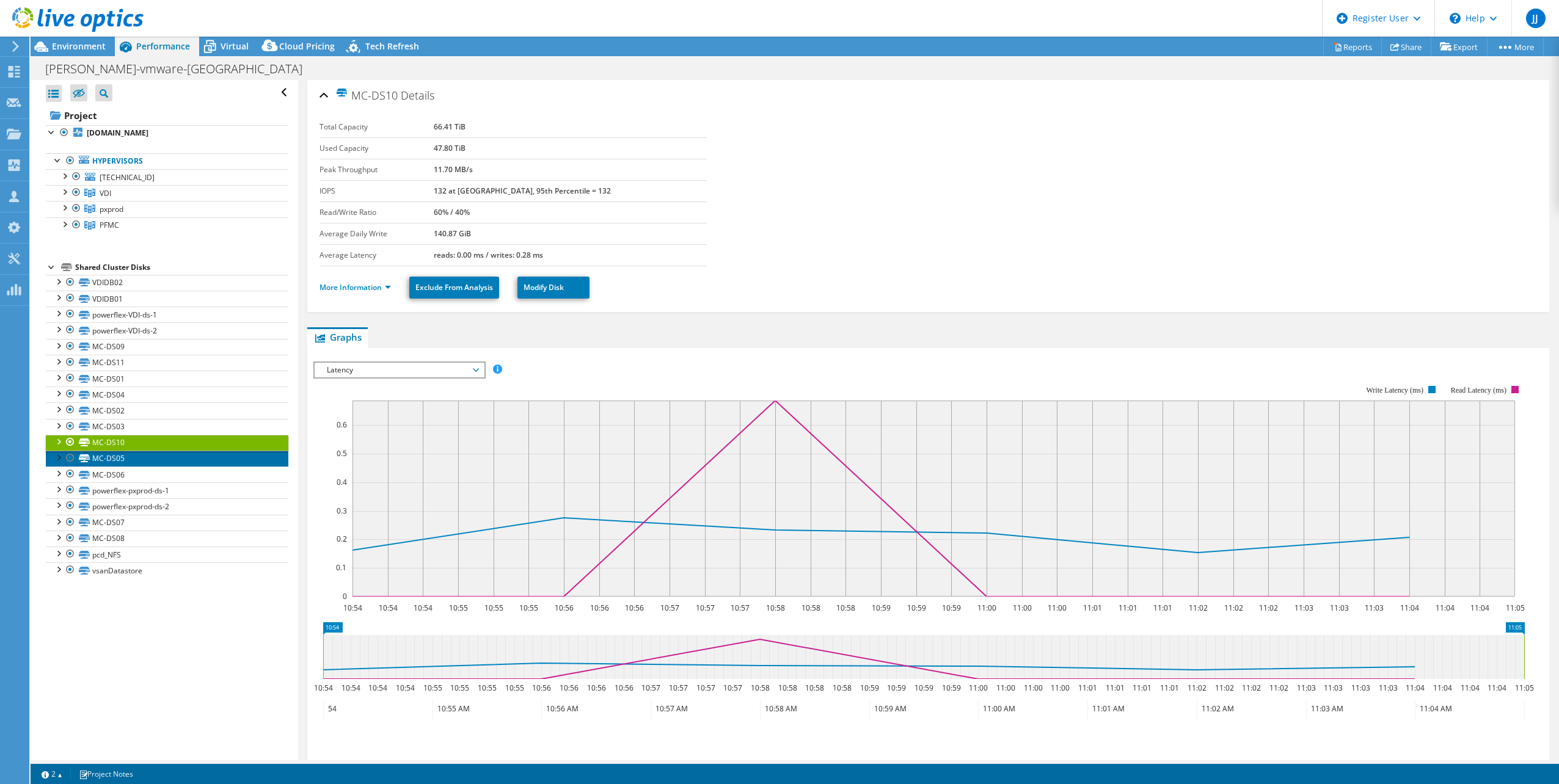
click at [188, 464] on link "MC-DS05" at bounding box center [167, 459] width 242 height 16
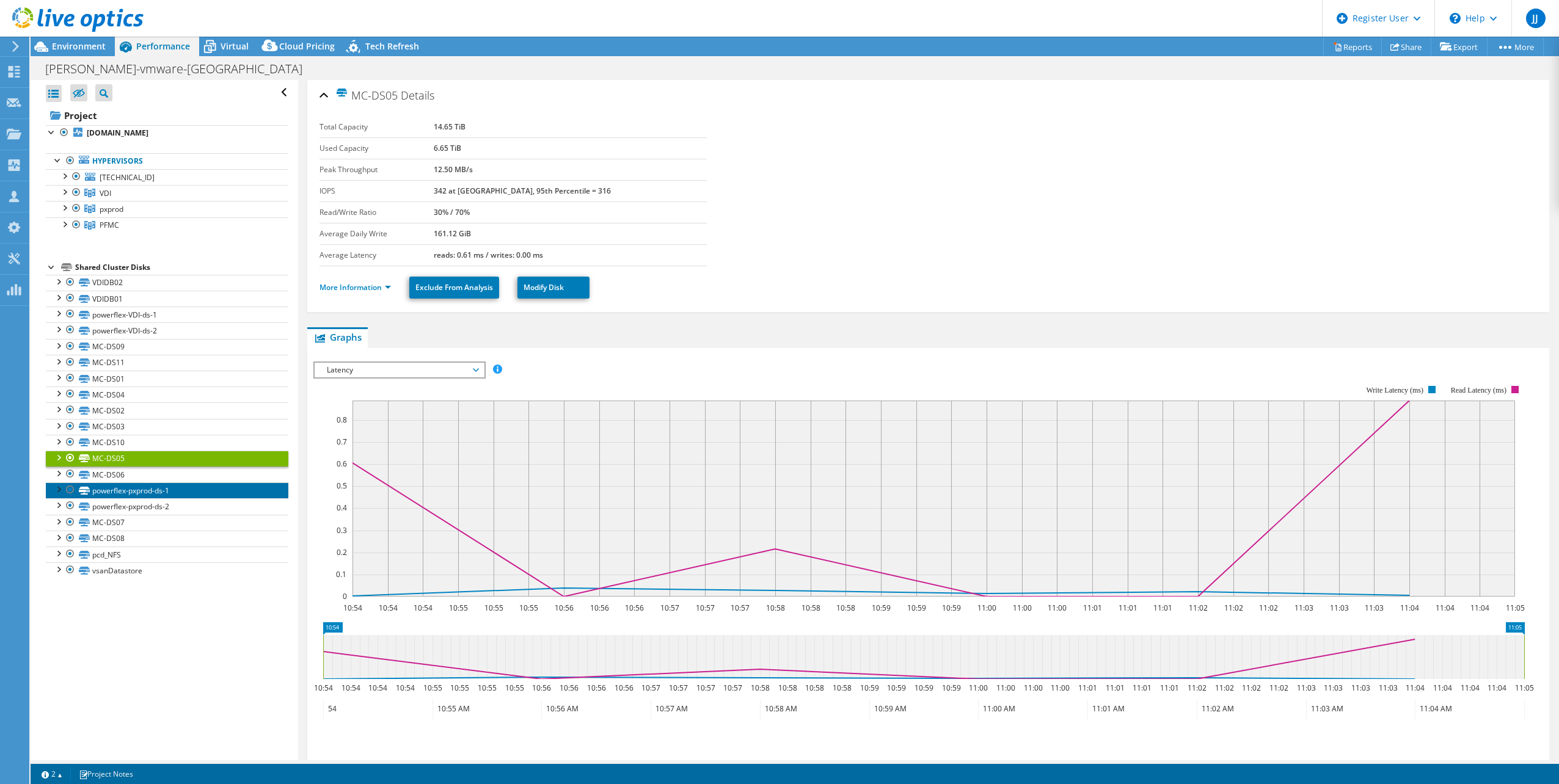
click at [191, 487] on link "powerflex-pxprod-ds-1" at bounding box center [167, 490] width 242 height 16
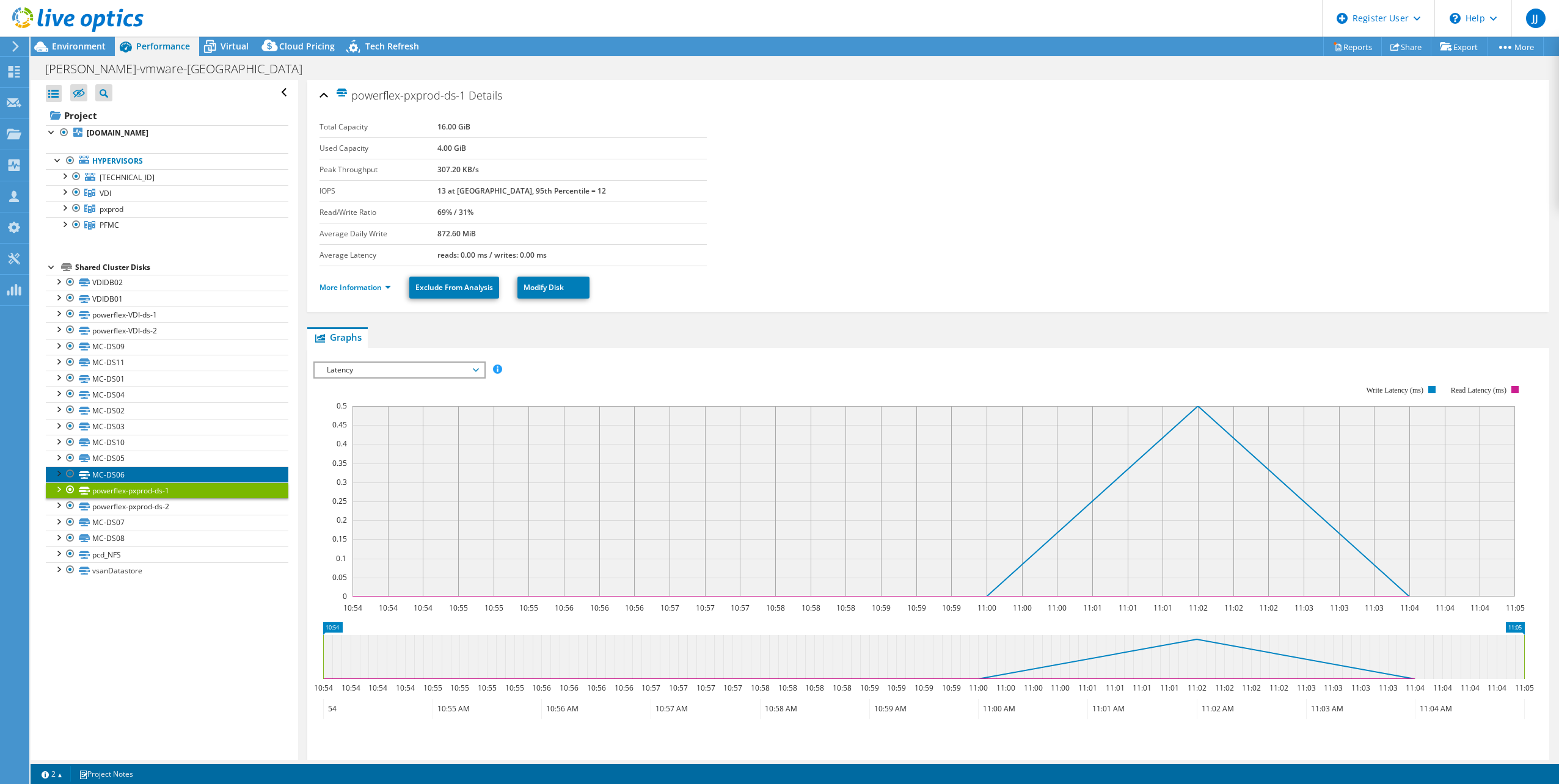
click at [194, 475] on link "MC-DS06" at bounding box center [167, 474] width 242 height 16
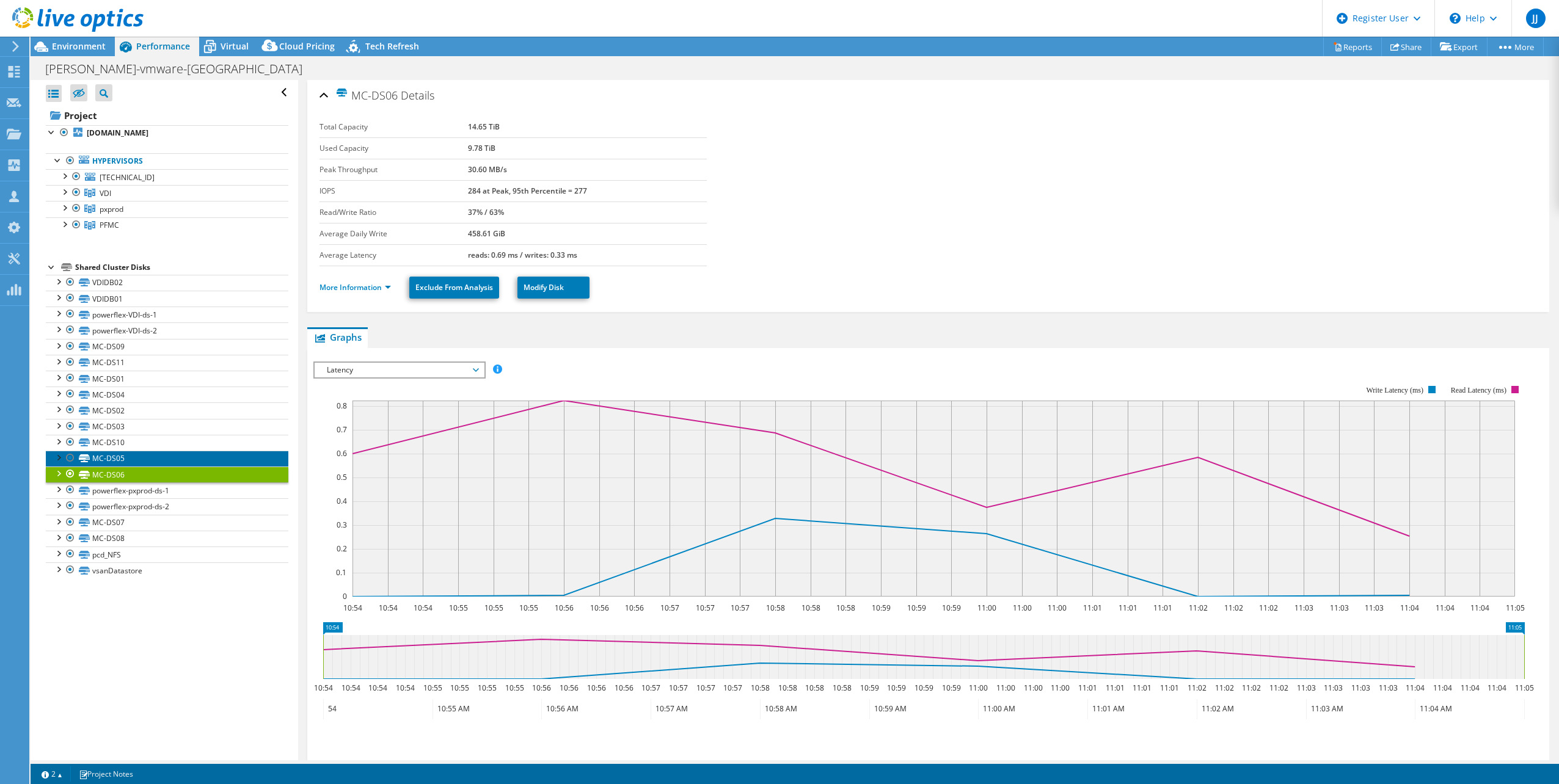
click at [201, 460] on link "MC-DS05" at bounding box center [167, 459] width 242 height 16
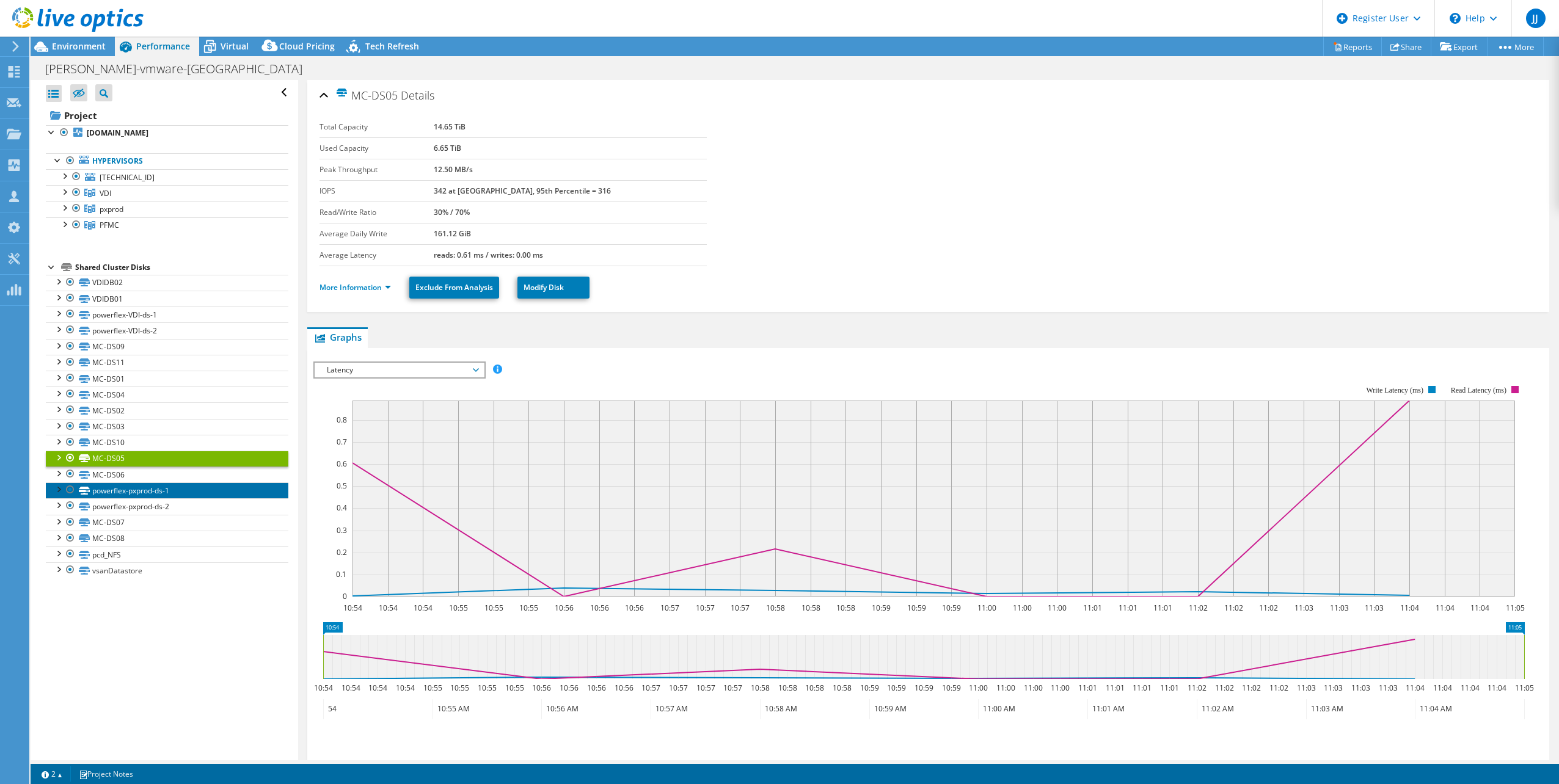
click at [196, 484] on link "powerflex-pxprod-ds-1" at bounding box center [167, 490] width 242 height 16
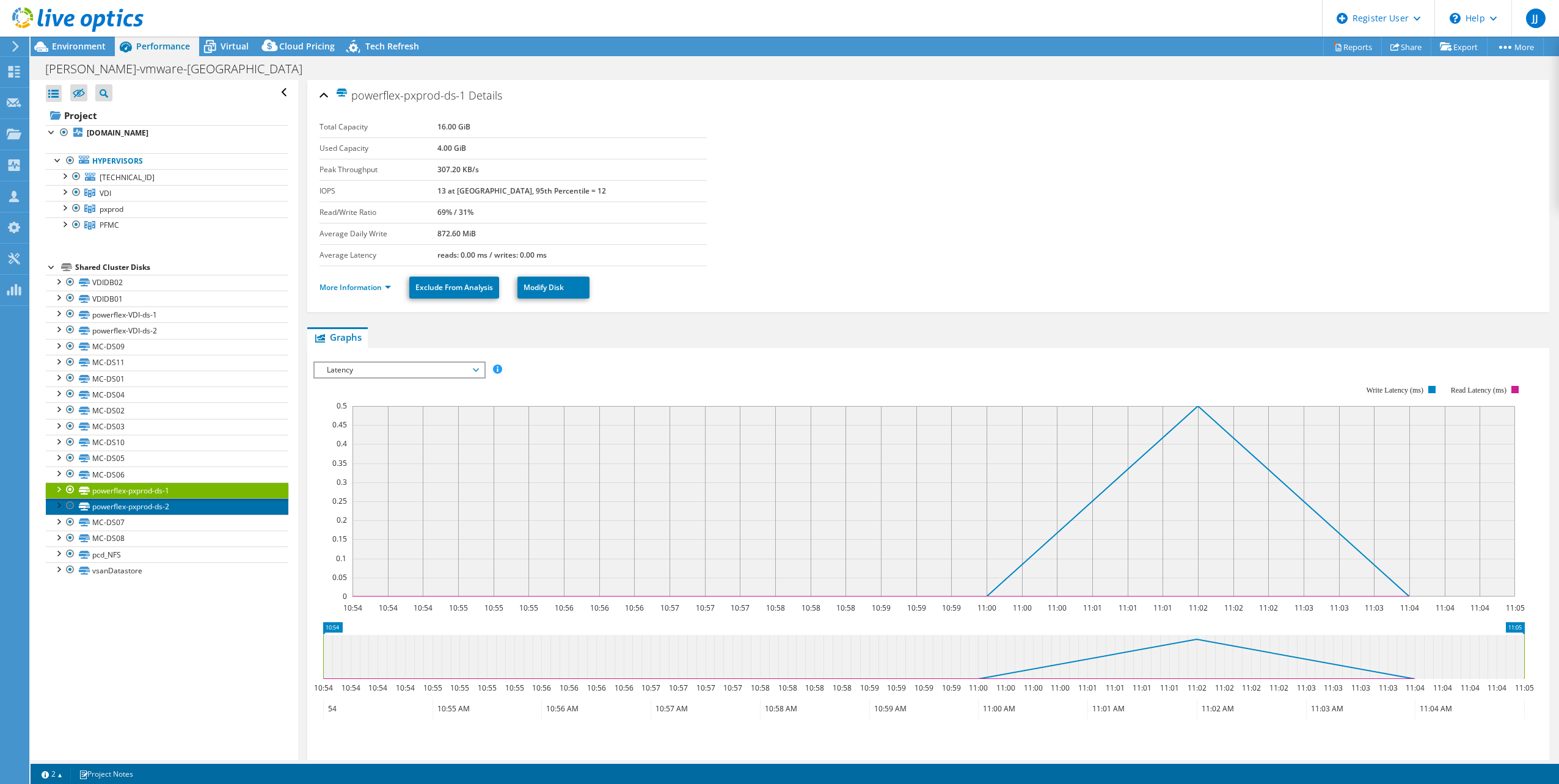
click at [192, 506] on link "powerflex-pxprod-ds-2" at bounding box center [167, 506] width 242 height 16
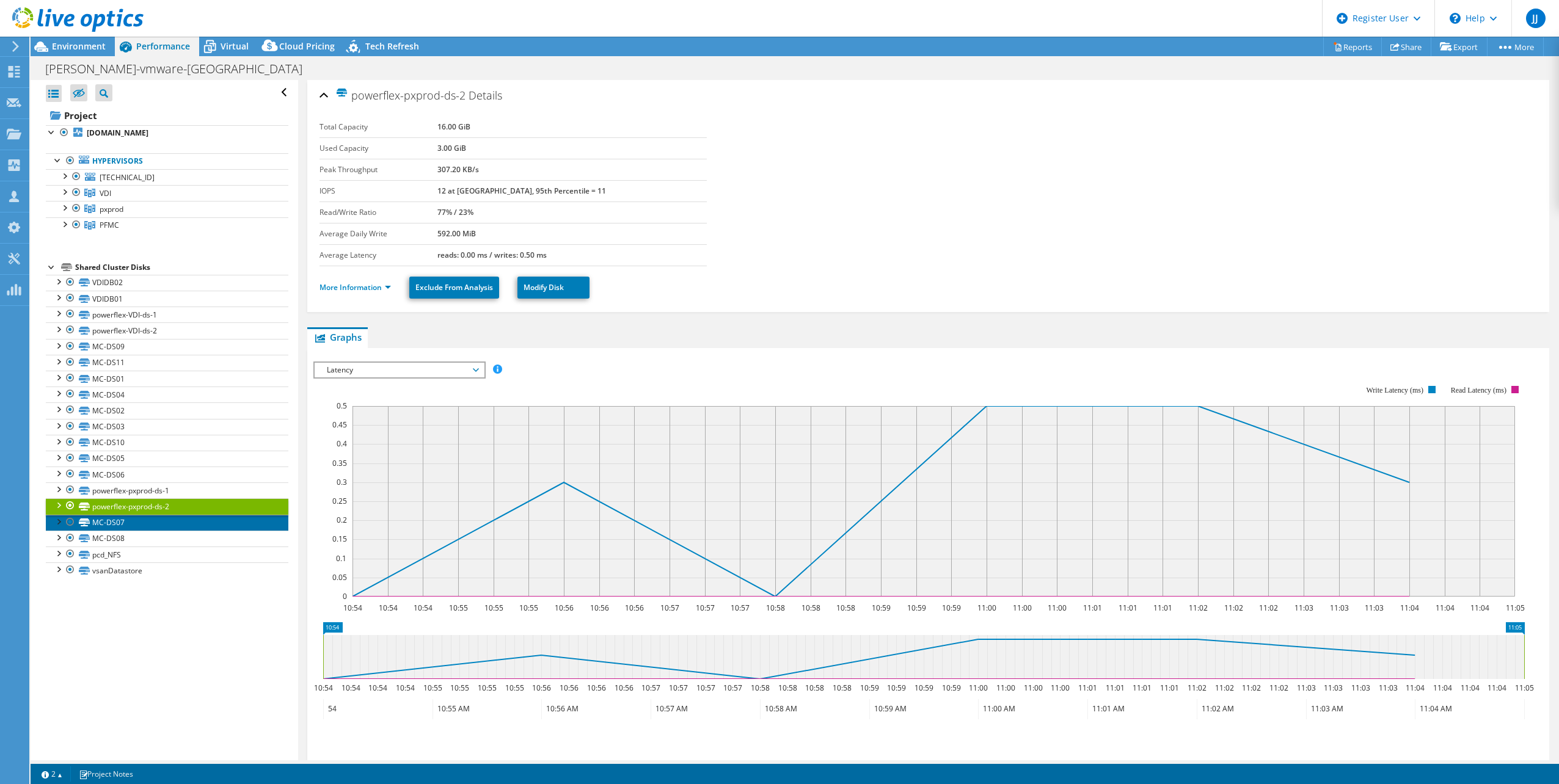
click at [186, 527] on link "MC-DS07" at bounding box center [167, 522] width 242 height 16
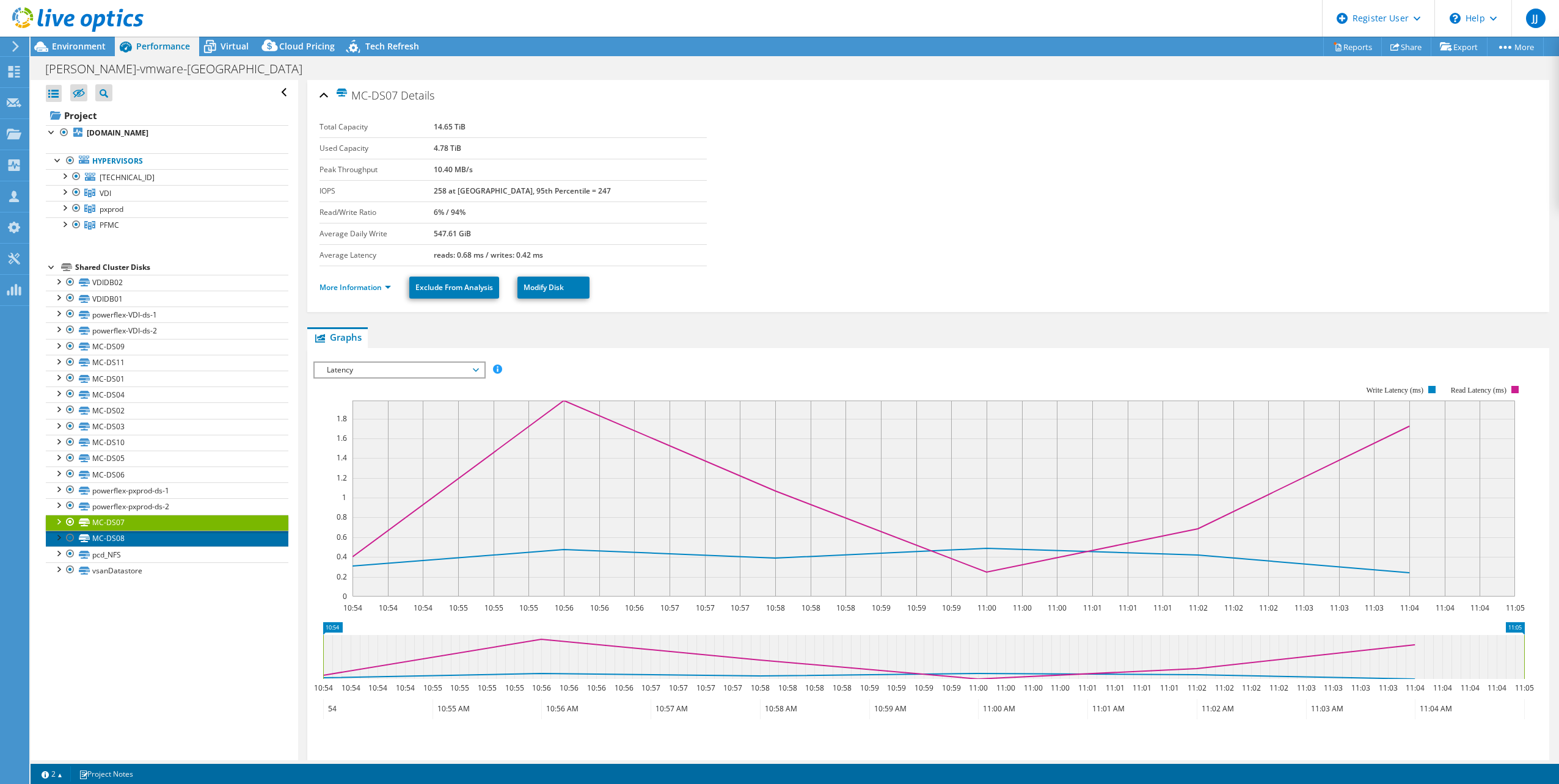
click at [176, 542] on link "MC-DS08" at bounding box center [167, 539] width 242 height 16
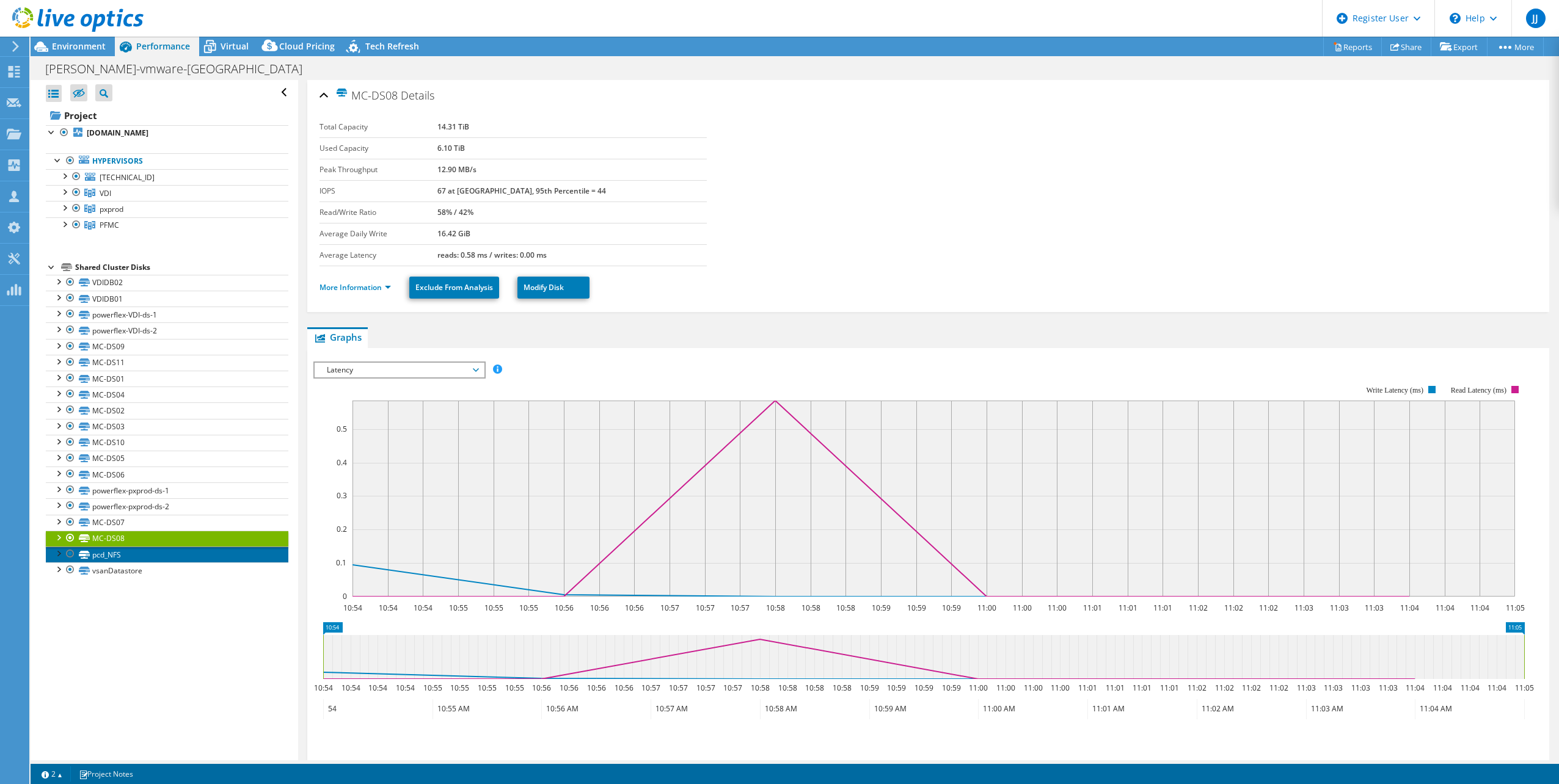
click at [168, 559] on link "pcd_NFS" at bounding box center [167, 555] width 242 height 16
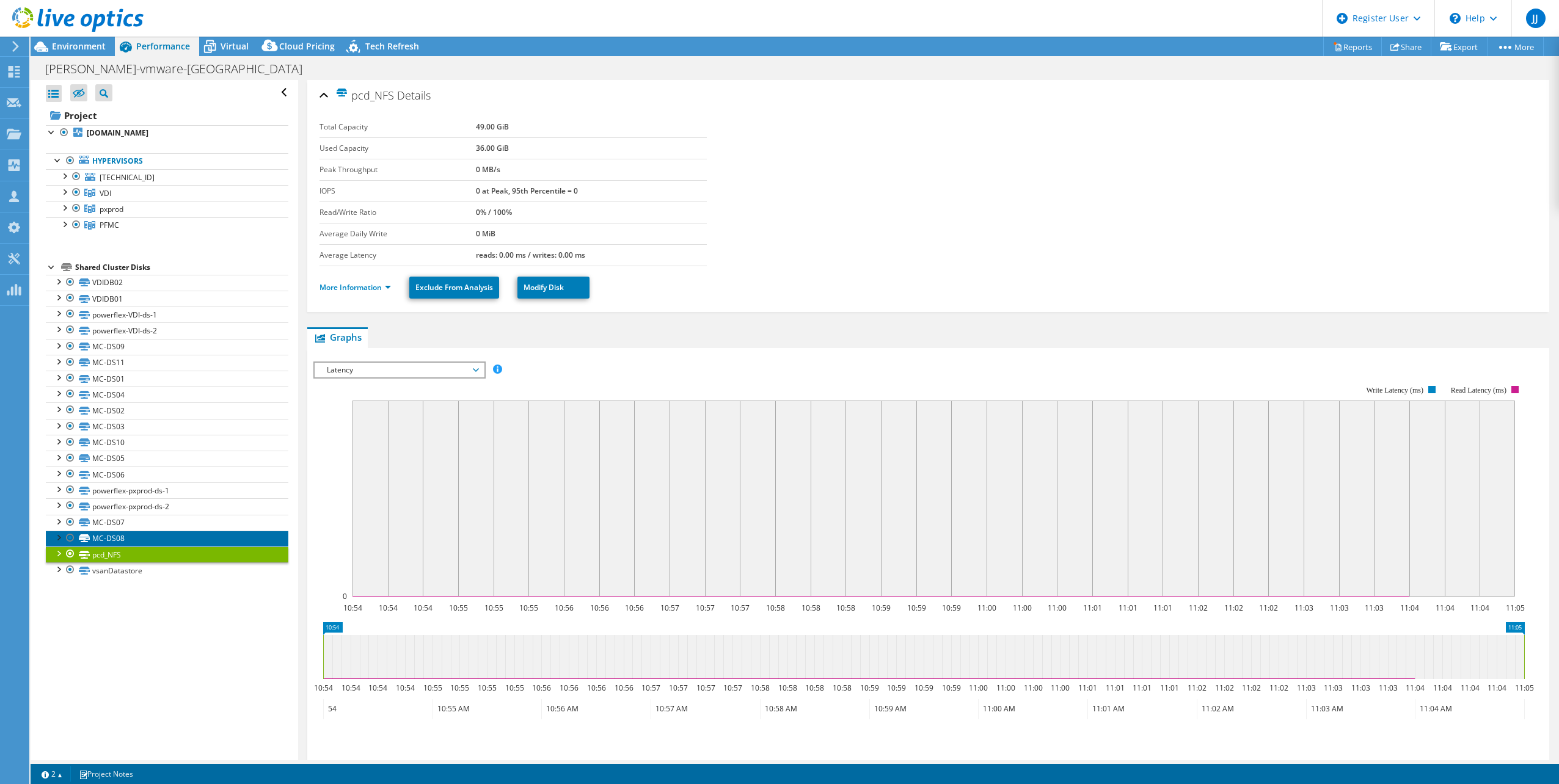
click at [178, 535] on link "MC-DS08" at bounding box center [167, 539] width 242 height 16
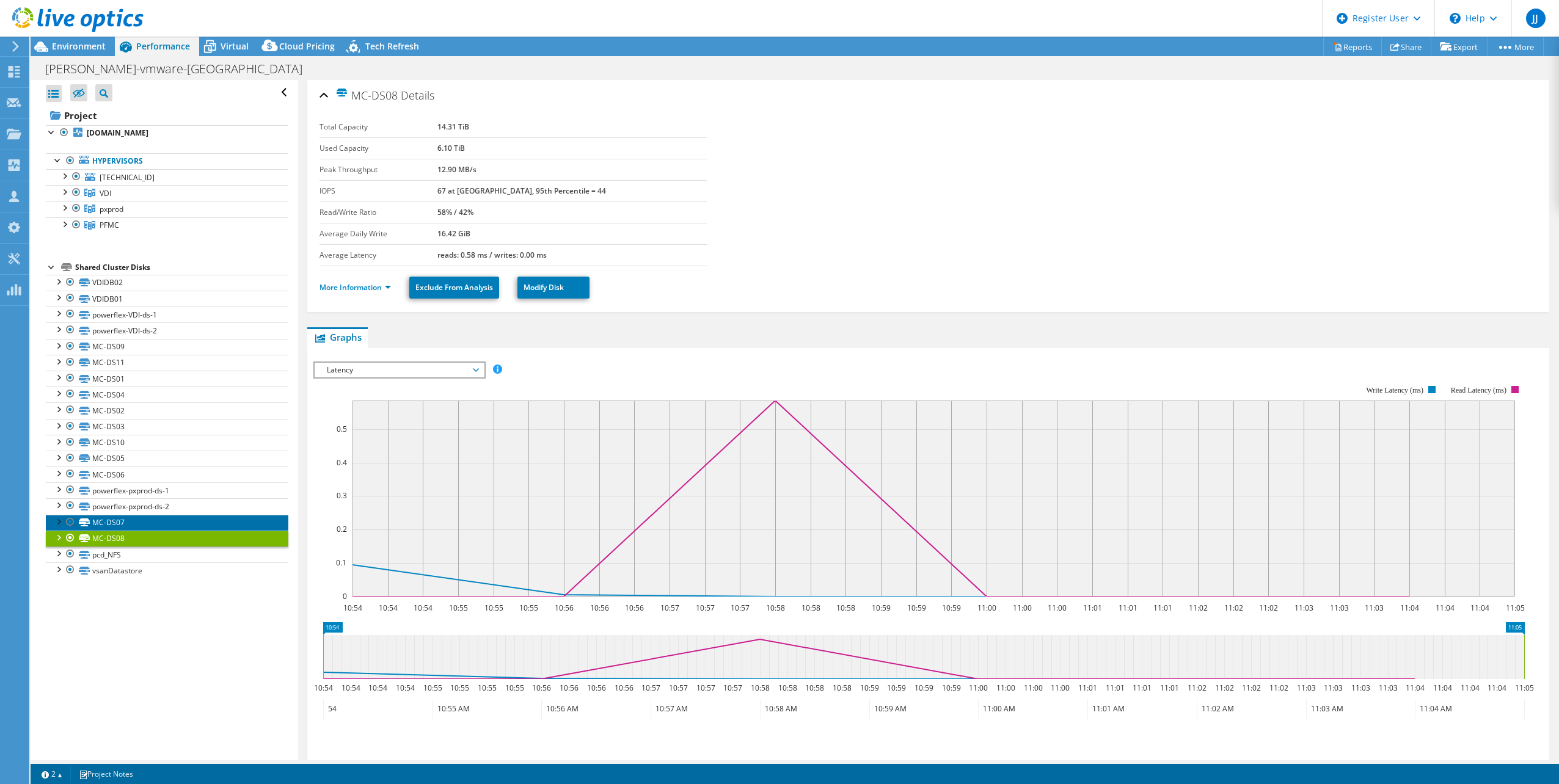
click at [181, 521] on link "MC-DS07" at bounding box center [167, 522] width 242 height 16
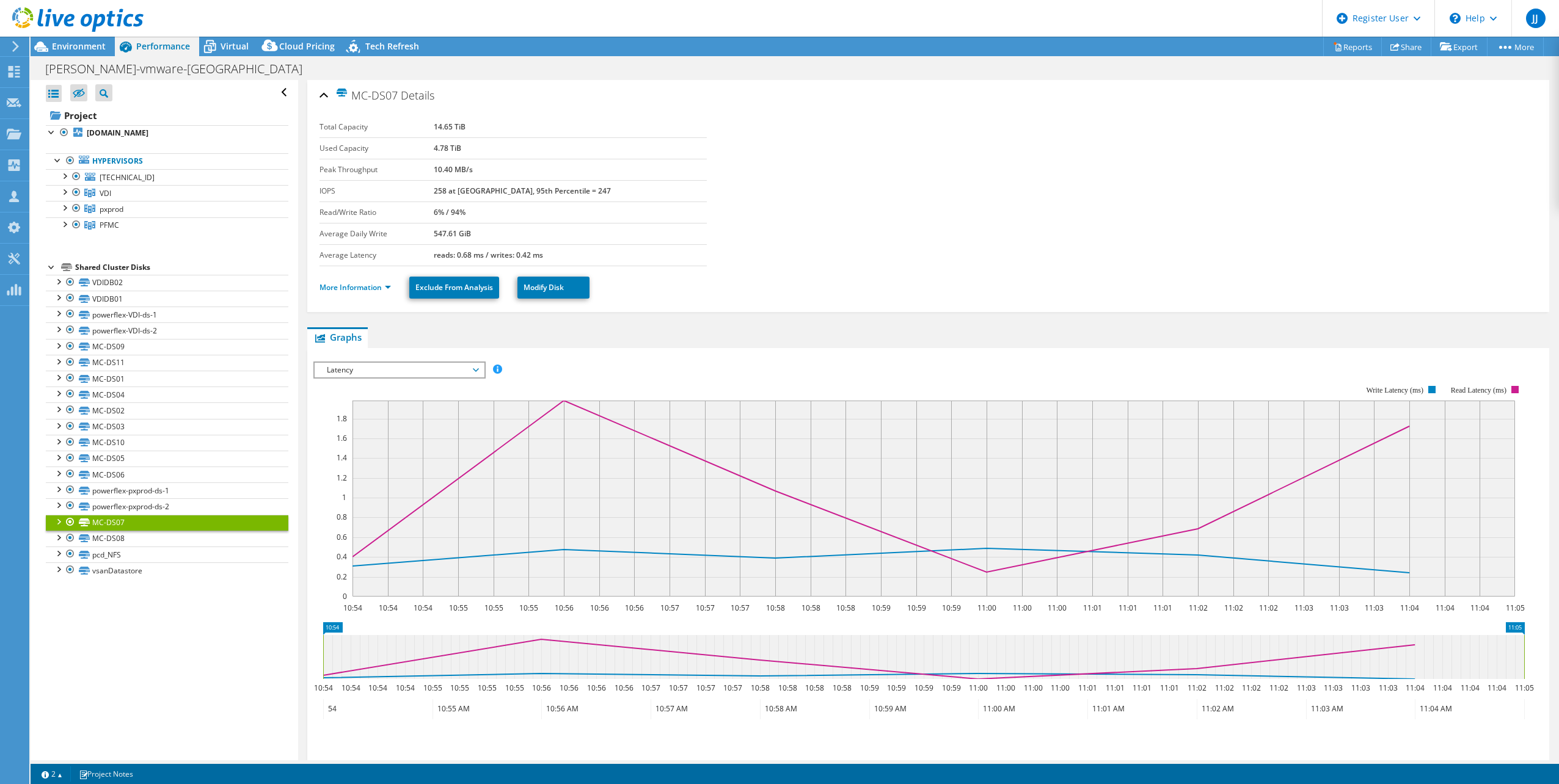
click at [1156, 528] on rect at bounding box center [934, 499] width 1163 height 196
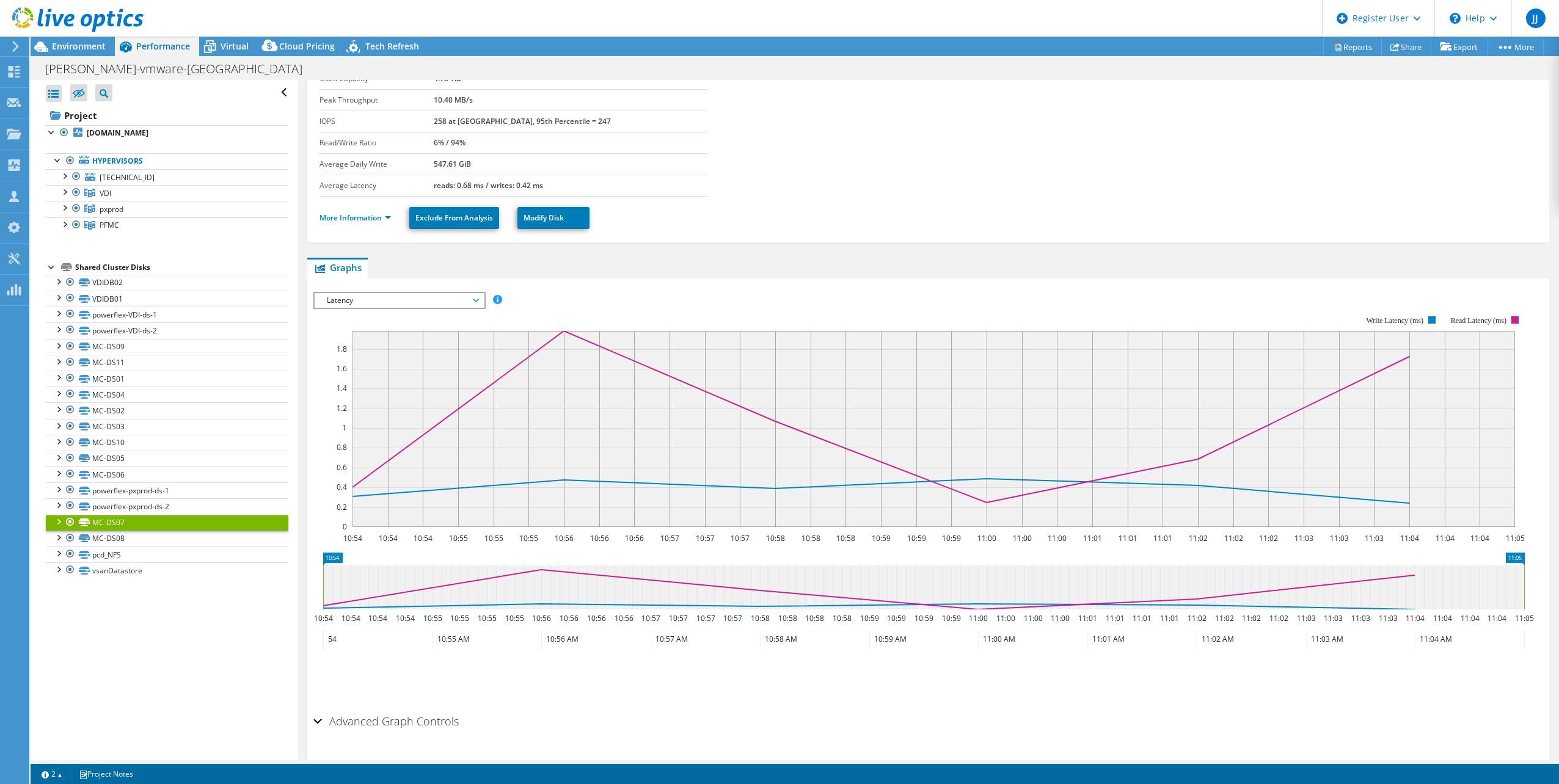
scroll to position [0, 0]
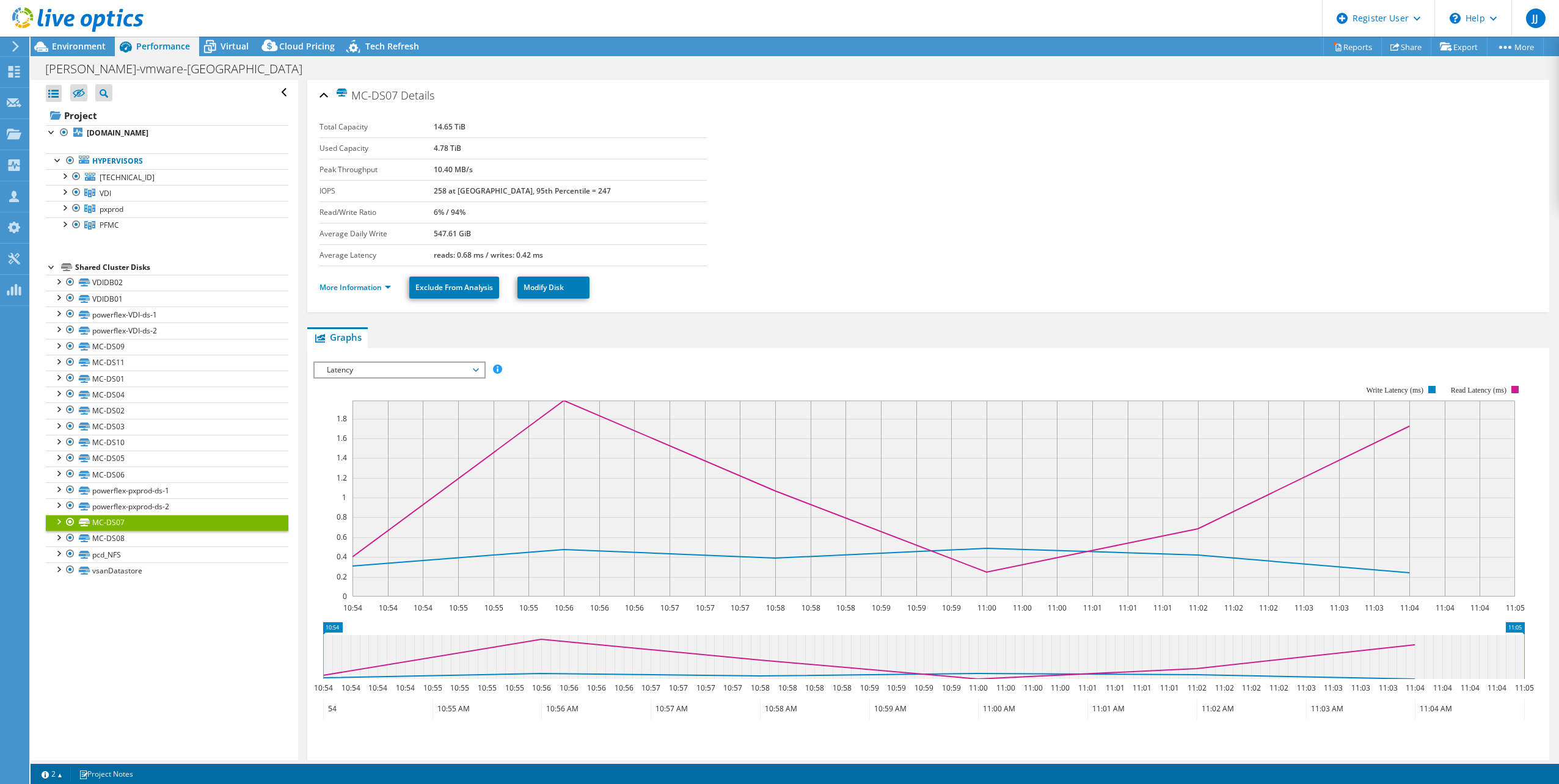
drag, startPoint x: 172, startPoint y: 519, endPoint x: 58, endPoint y: 519, distance: 114.0
click at [58, 519] on div at bounding box center [57, 520] width 12 height 12
click at [341, 287] on link "More Information" at bounding box center [356, 287] width 72 height 10
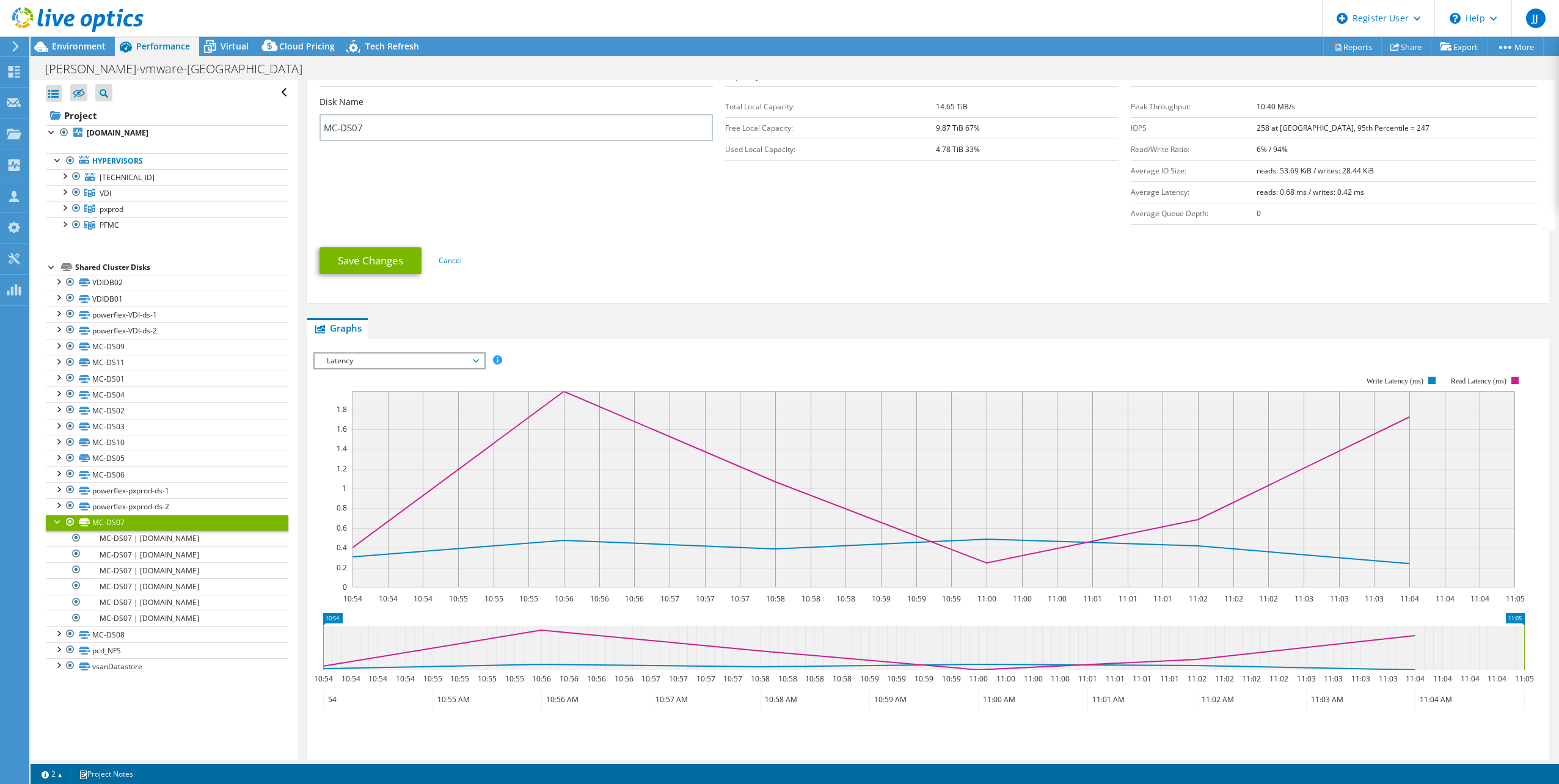
scroll to position [244, 0]
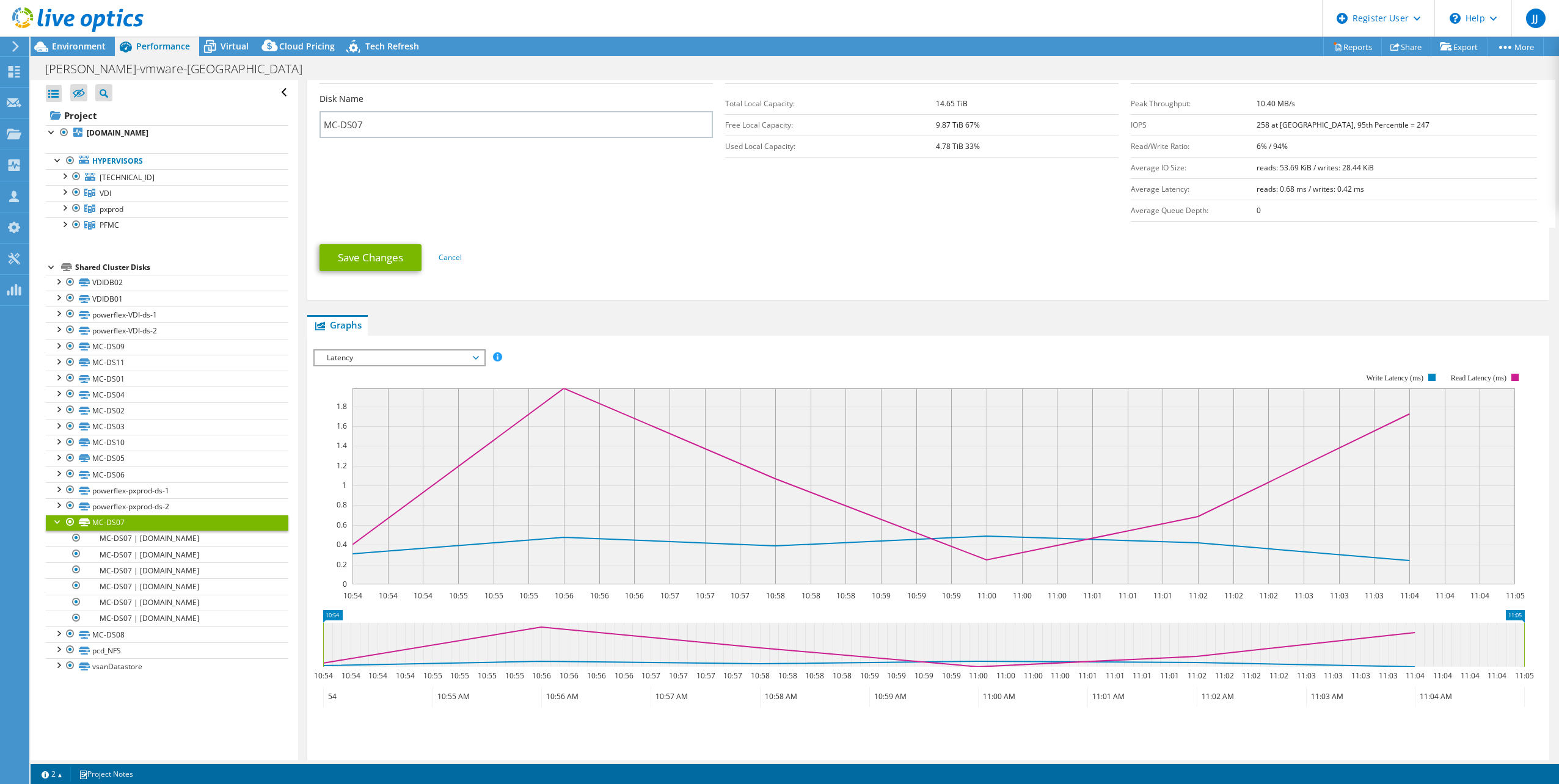
click at [557, 401] on rect at bounding box center [934, 487] width 1163 height 196
click at [145, 631] on link "MC-DS08" at bounding box center [167, 634] width 242 height 16
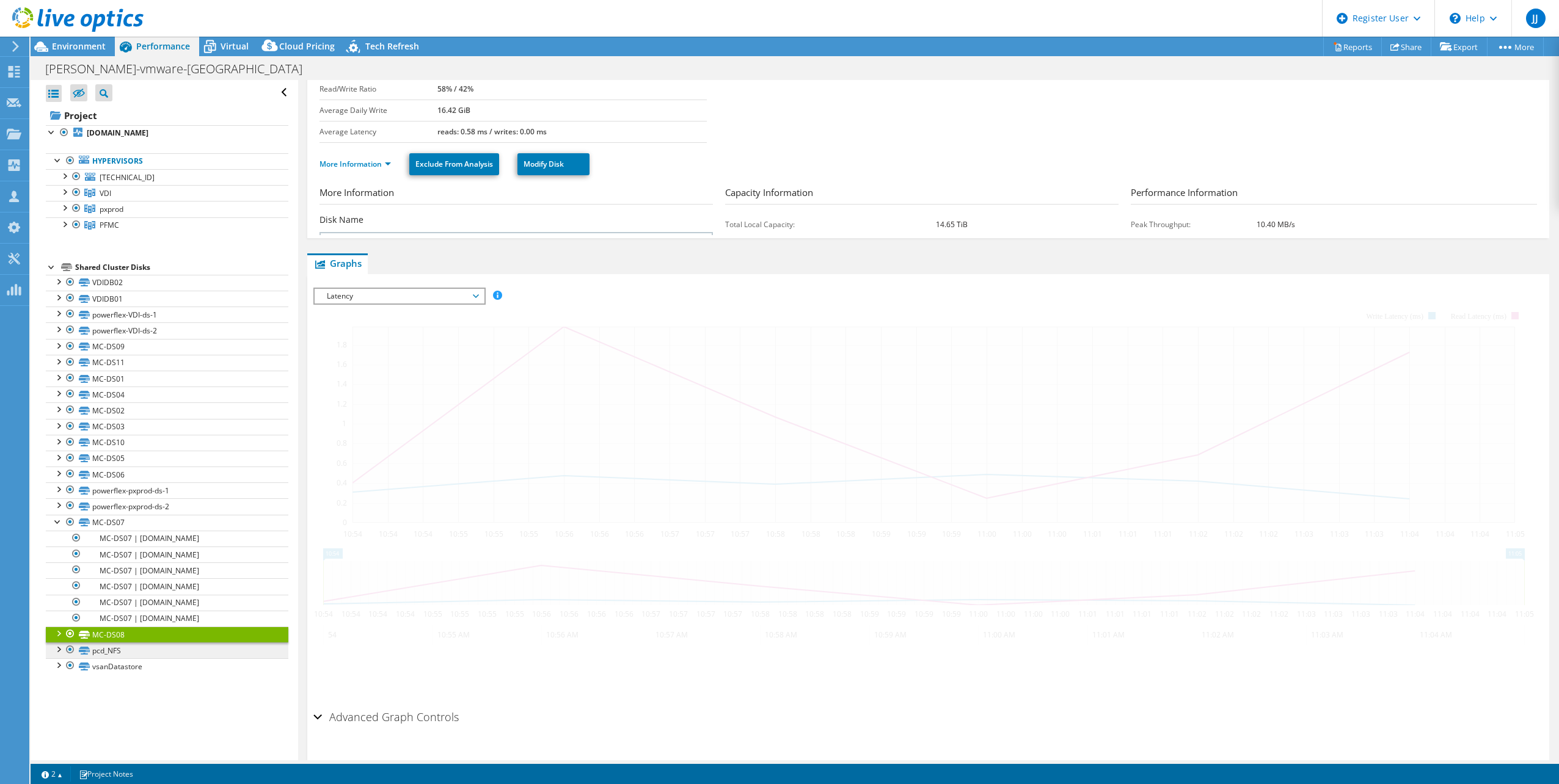
scroll to position [102, 0]
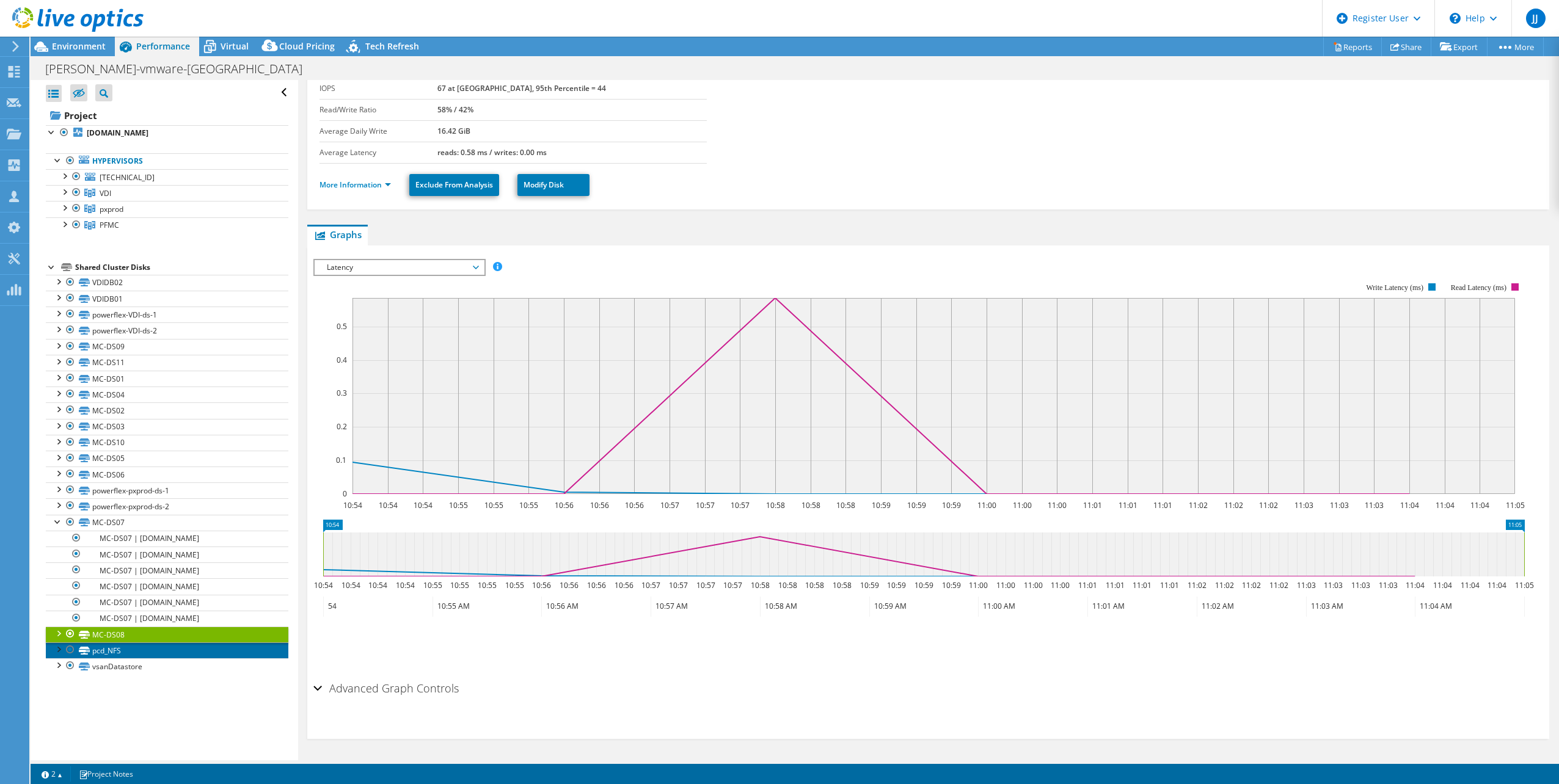
click at [135, 646] on link "pcd_NFS" at bounding box center [167, 650] width 242 height 16
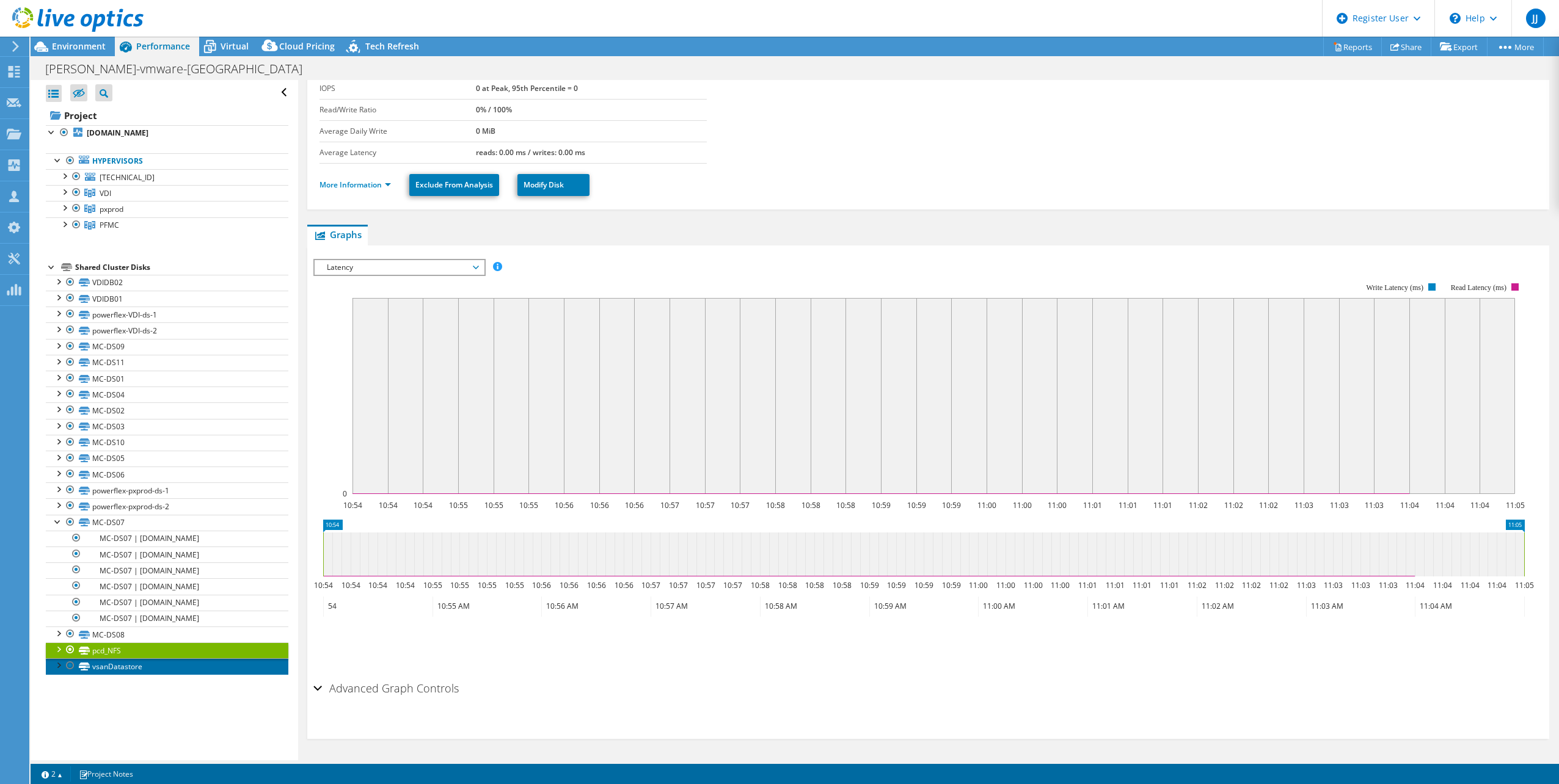
click at [132, 671] on link "vsanDatastore" at bounding box center [167, 666] width 242 height 16
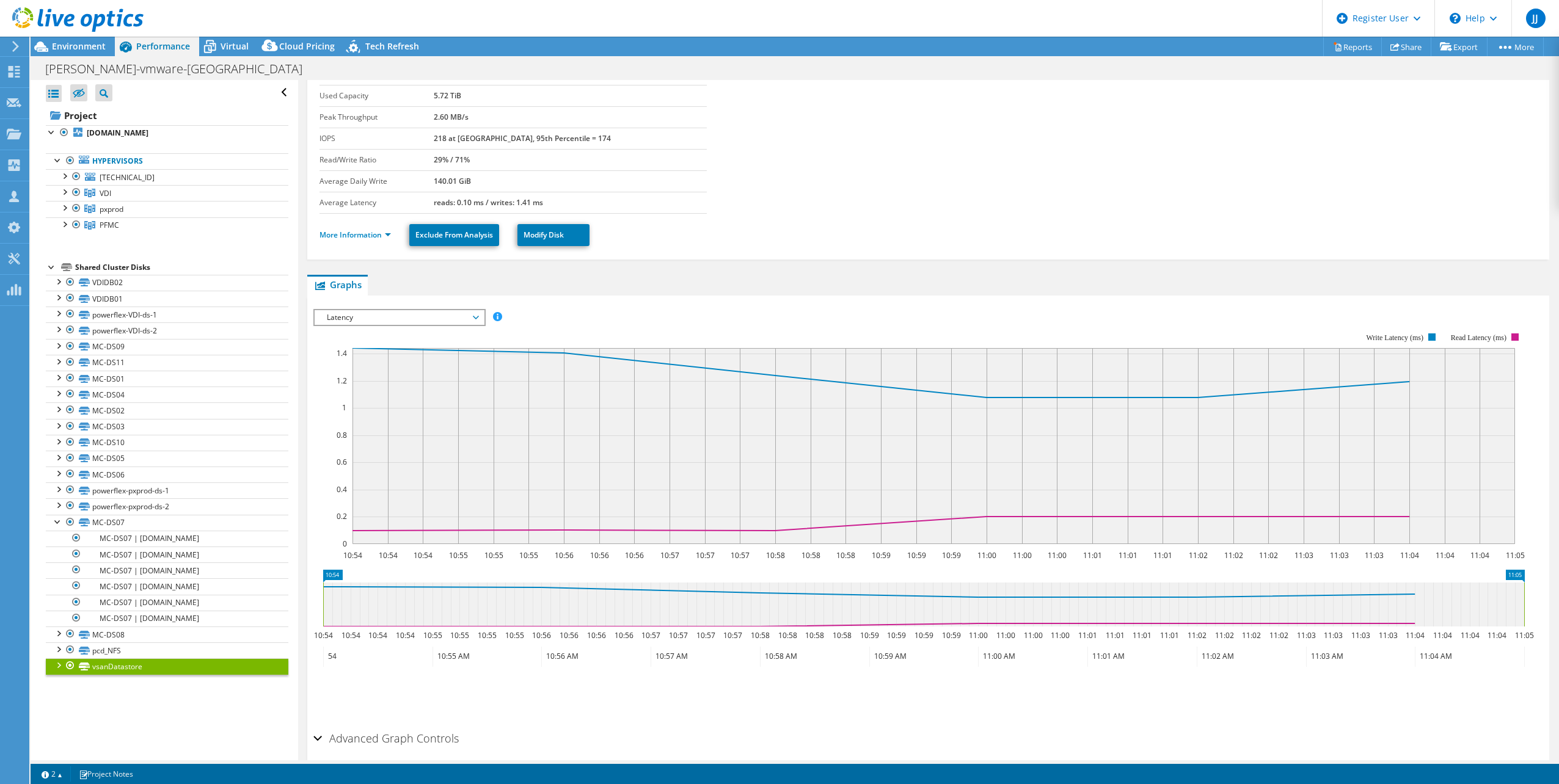
scroll to position [0, 0]
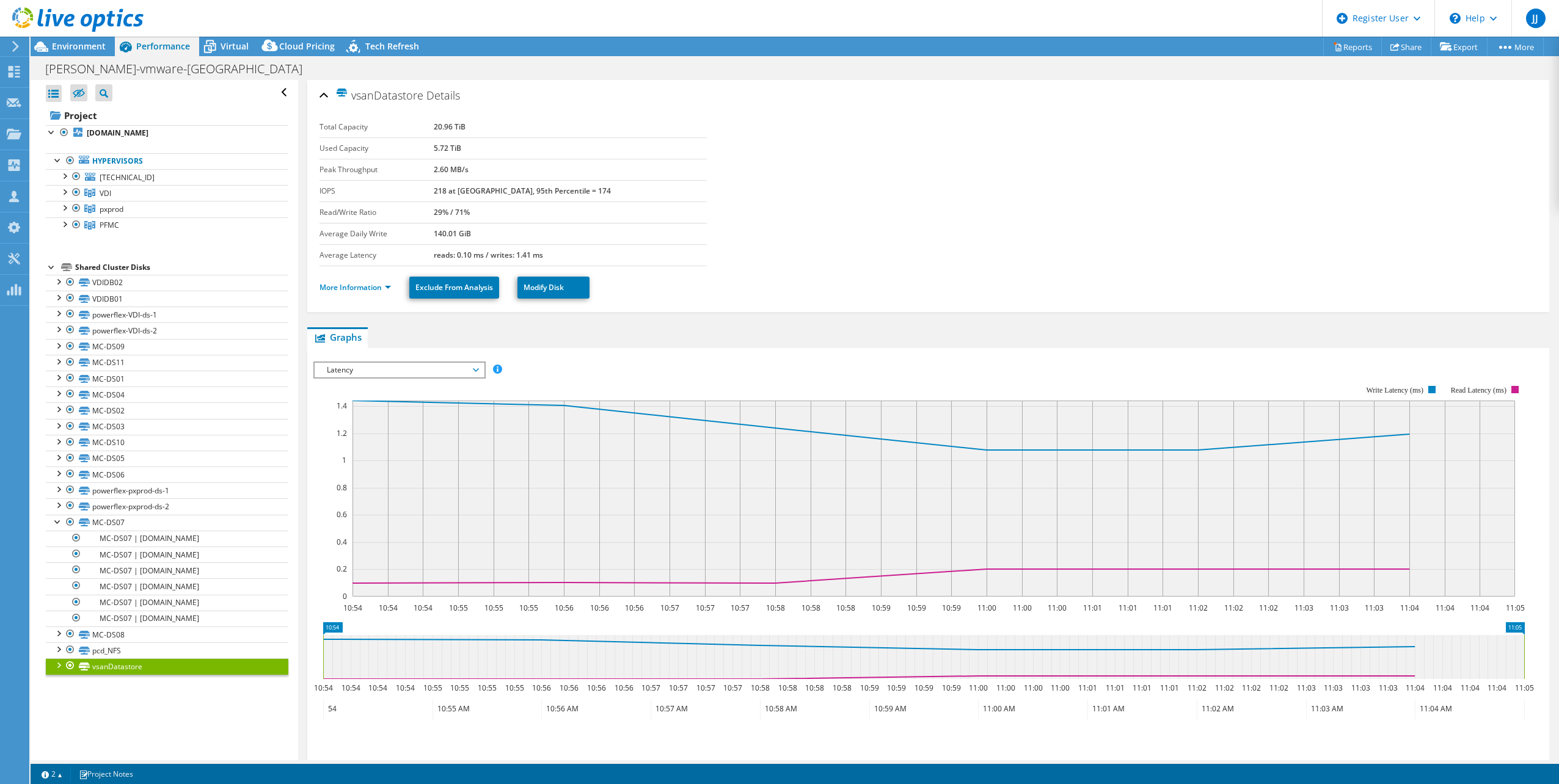
click at [535, 444] on rect at bounding box center [934, 499] width 1163 height 196
click at [1138, 436] on rect at bounding box center [934, 499] width 1163 height 196
click at [1300, 166] on section "Total Capacity 20.96 TiB Used Capacity 5.72 TiB Peak Throughput 2.60 MB/s IOPS …" at bounding box center [928, 191] width 1217 height 150
